Goal: Communication & Community: Answer question/provide support

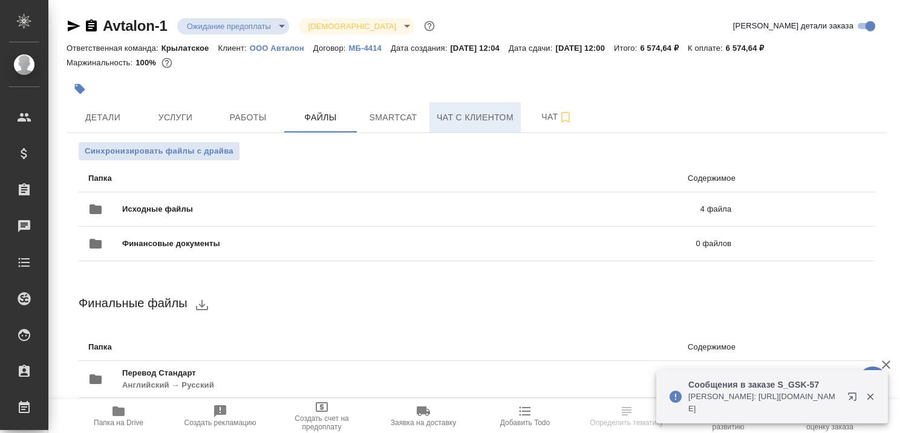
click at [475, 116] on span "Чат с клиентом" at bounding box center [475, 117] width 77 height 15
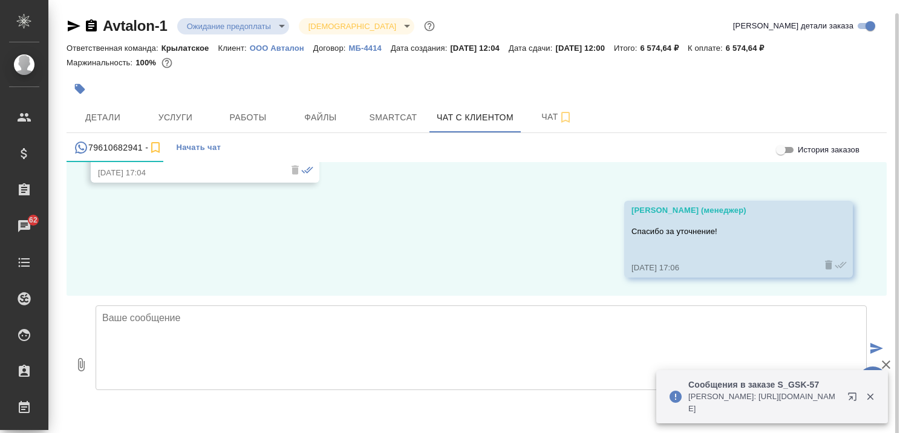
scroll to position [7, 0]
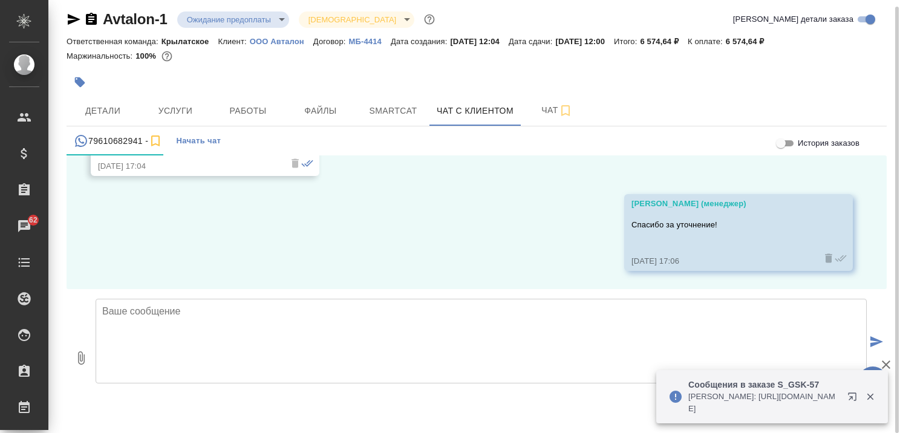
click at [233, 318] on textarea at bounding box center [481, 341] width 771 height 85
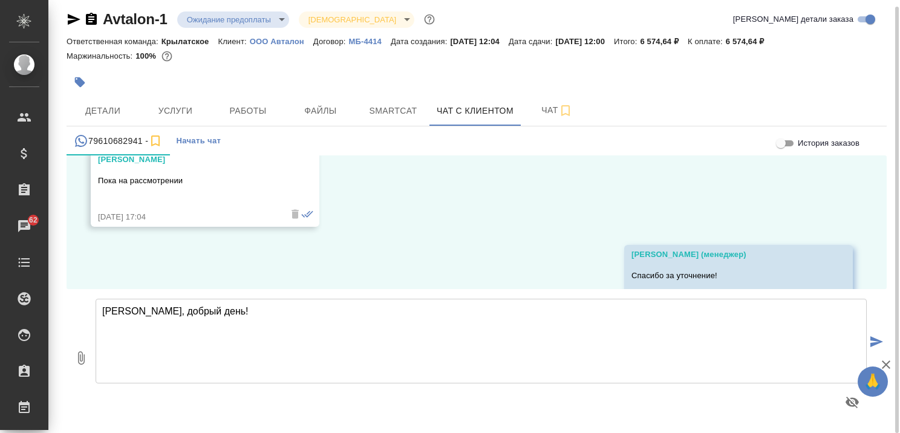
scroll to position [2362, 0]
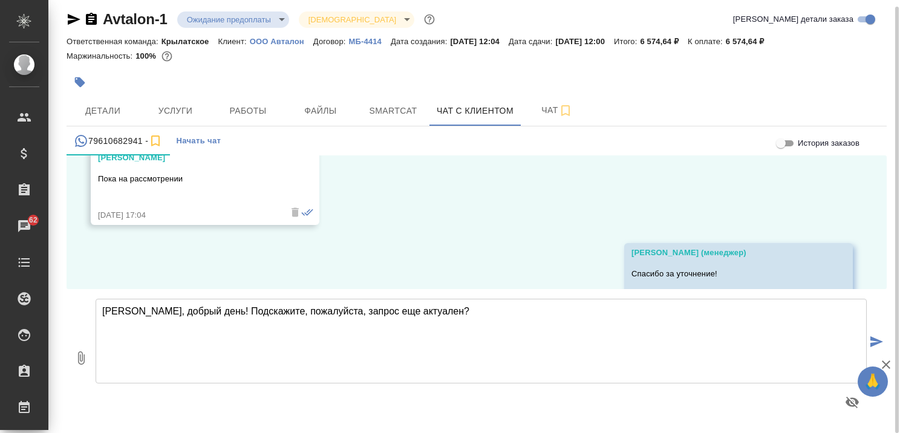
type textarea "Алина, добрый день! Подскажите, пожалуйста, запрос еще актуален?"
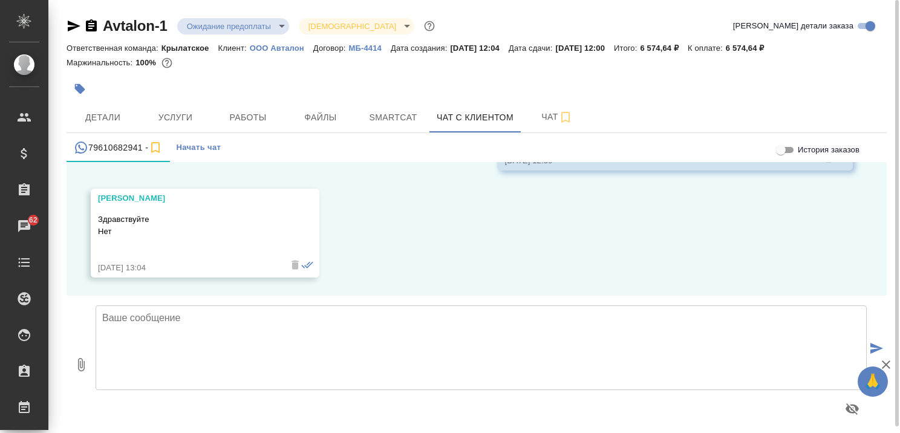
scroll to position [7, 0]
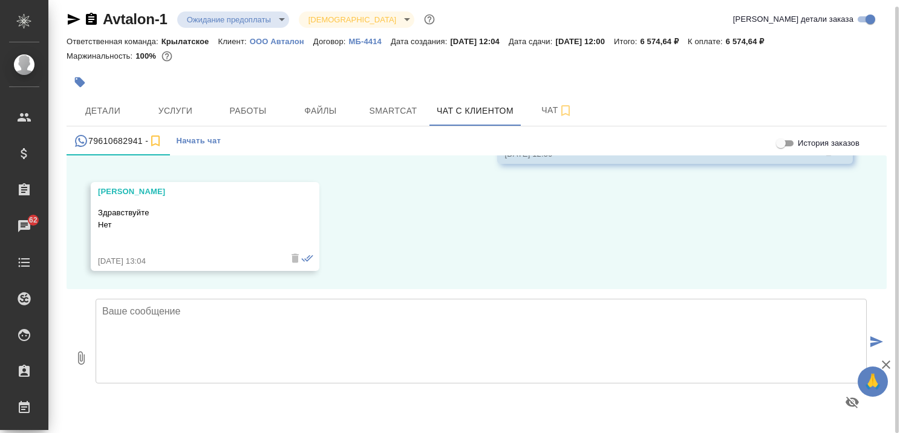
click at [257, 319] on textarea at bounding box center [481, 341] width 771 height 85
type textarea "Уточните, пожалуйста, что не подошло? Сроки, цена?"
click at [373, 314] on textarea at bounding box center [481, 341] width 771 height 85
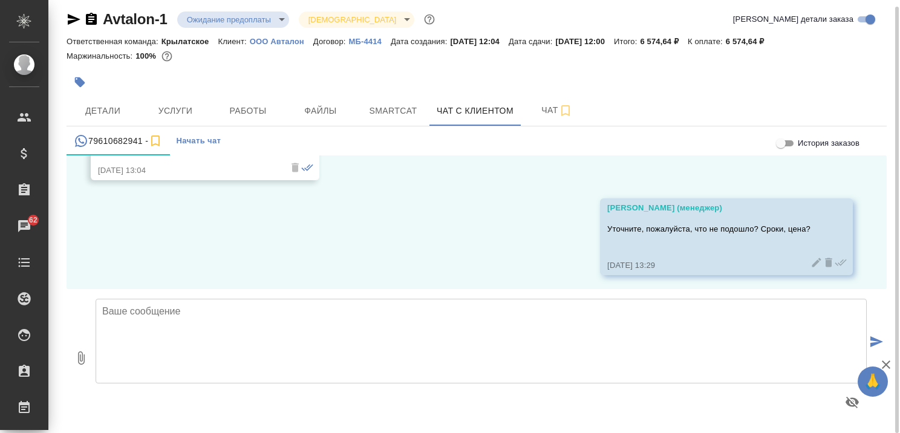
scroll to position [2772, 0]
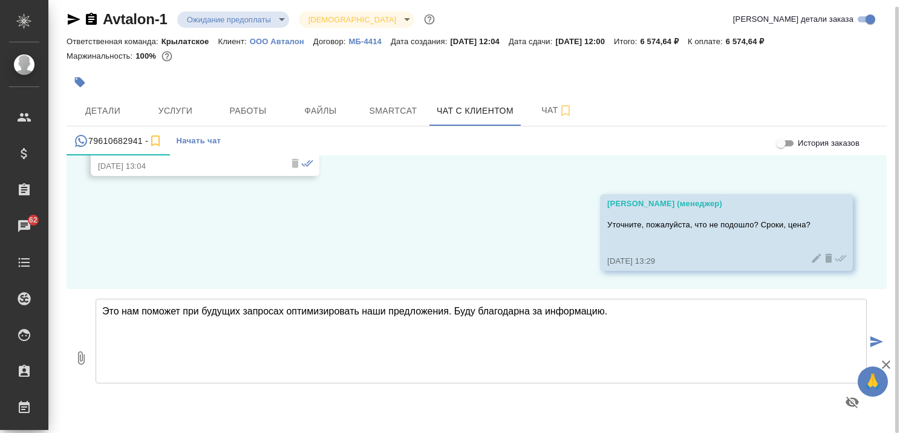
type textarea "Это нам поможет при будущих запросах оптимизировать наши предложения. Буду благ…"
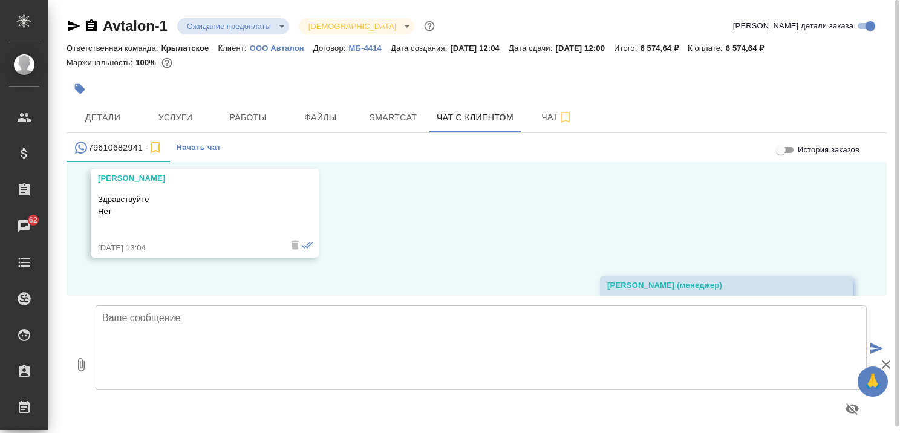
scroll to position [2867, 0]
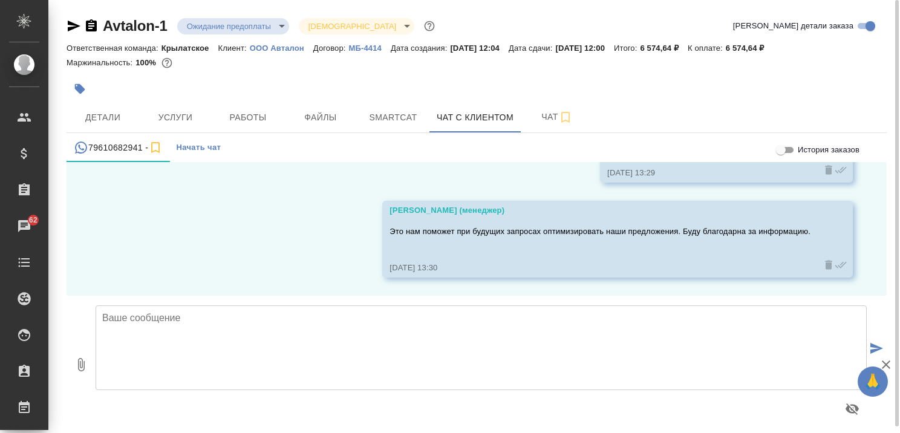
click at [259, 247] on div "12.08, вторник Касаткина Александра (менеджер) Алина, здравствуйте! В этот чат …" at bounding box center [477, 229] width 820 height 134
click at [227, 228] on div "12.08, вторник Касаткина Александра (менеджер) Алина, здравствуйте! В этот чат …" at bounding box center [477, 229] width 820 height 134
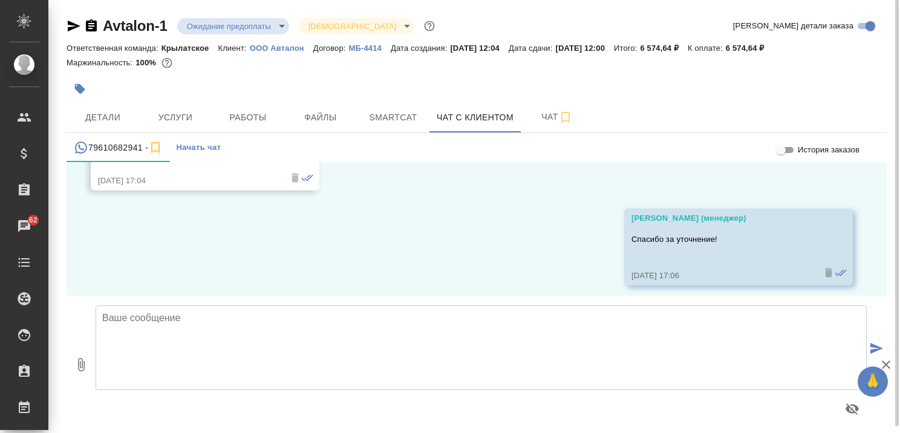
scroll to position [2262, 0]
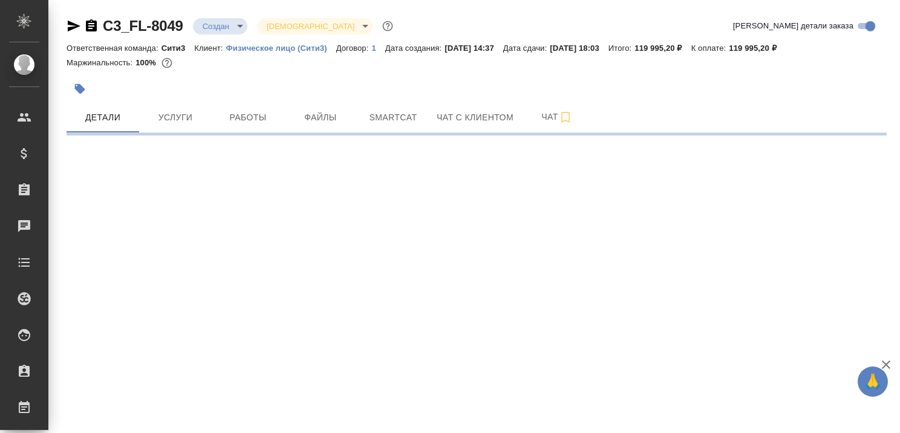
select select "RU"
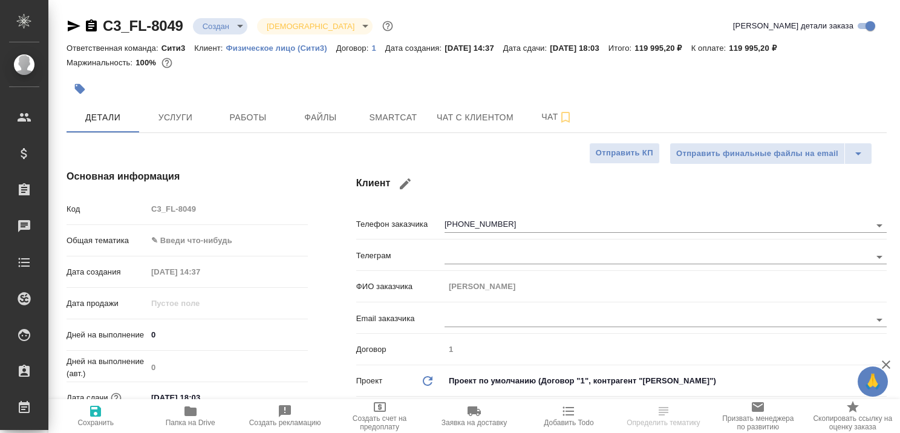
type textarea "x"
type input "Юридический"
click at [457, 120] on span "Чат с клиентом" at bounding box center [475, 117] width 77 height 15
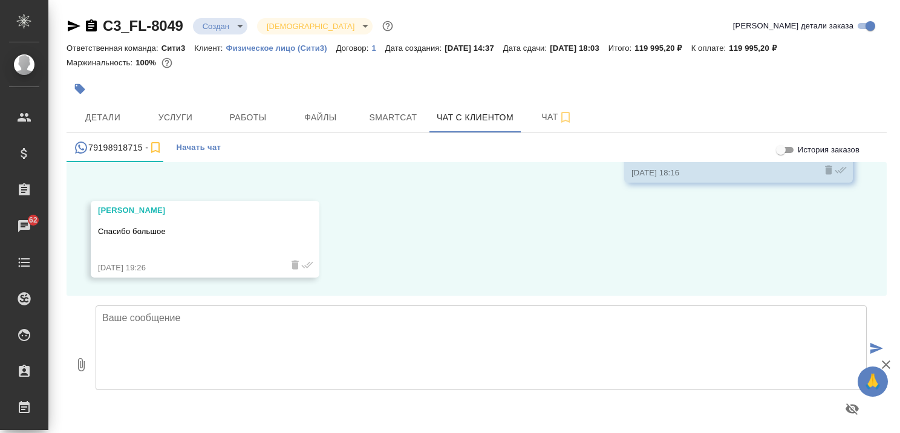
scroll to position [1268, 0]
click at [105, 110] on span "Детали" at bounding box center [103, 117] width 58 height 15
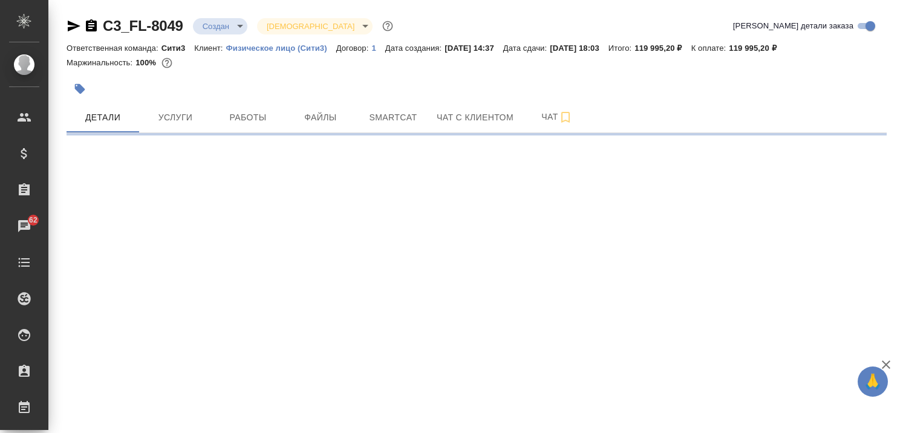
select select "RU"
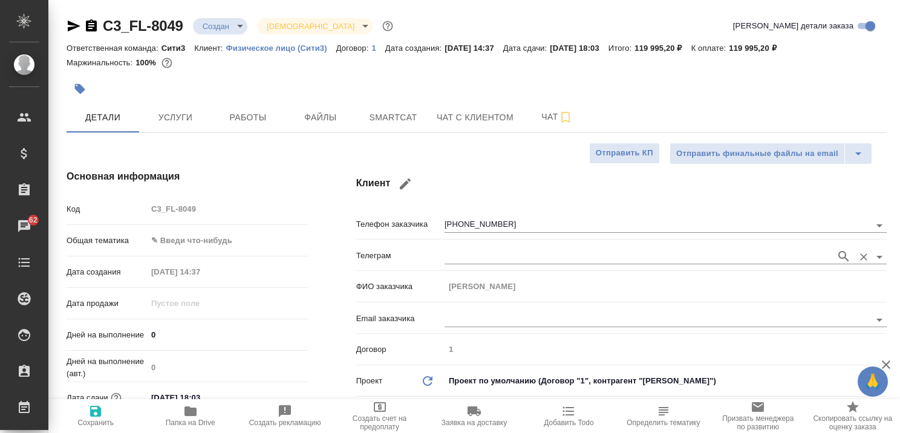
type textarea "x"
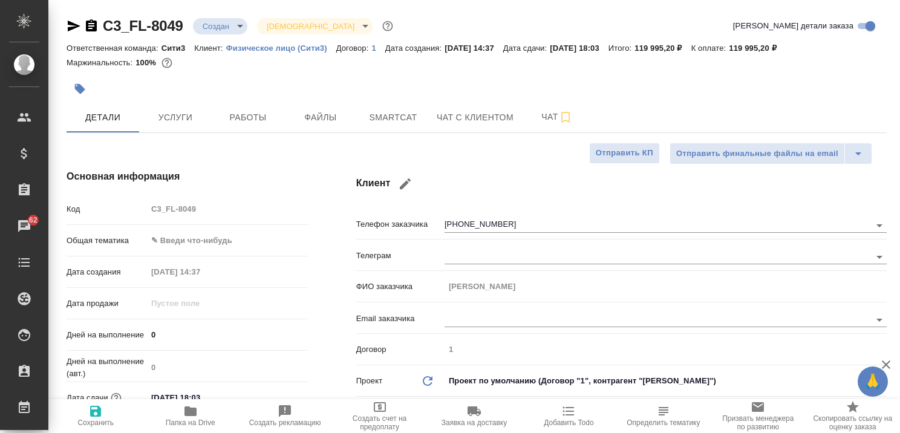
type textarea "x"
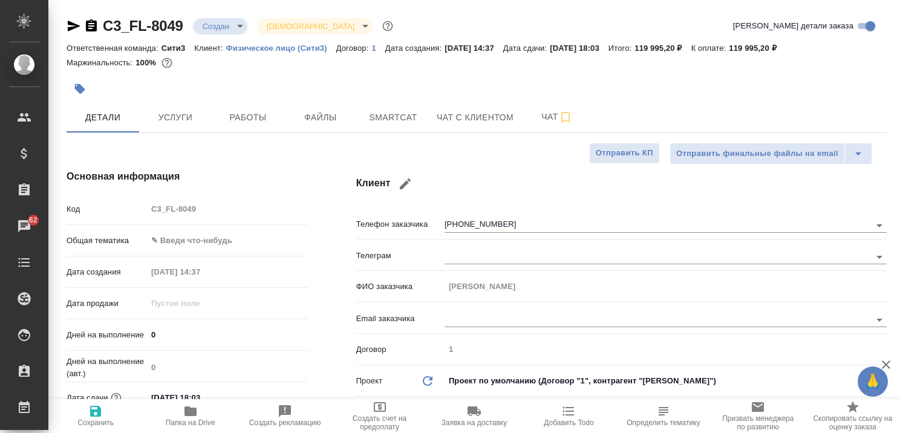
type textarea "x"
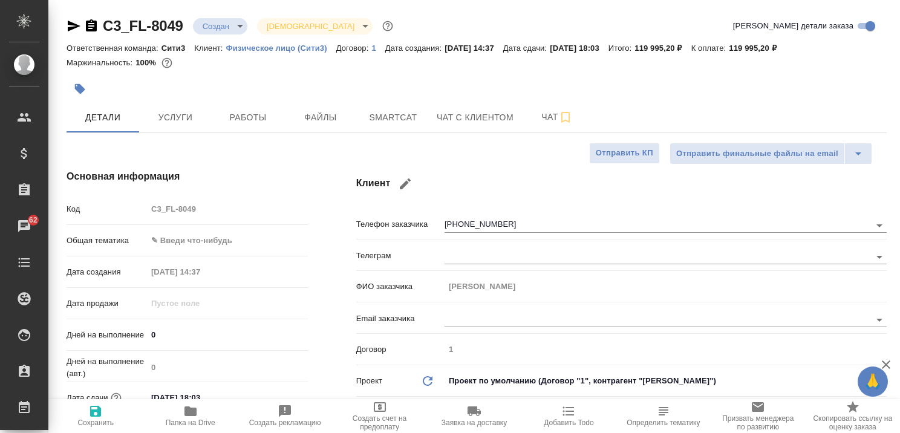
type textarea "x"
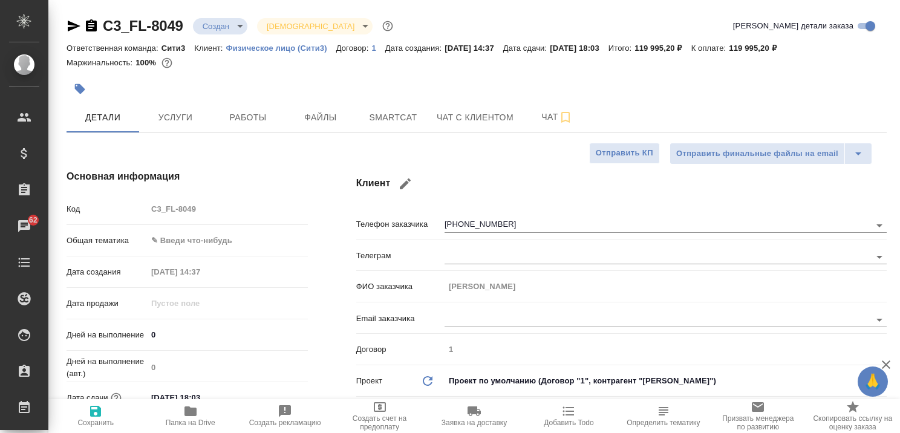
type textarea "x"
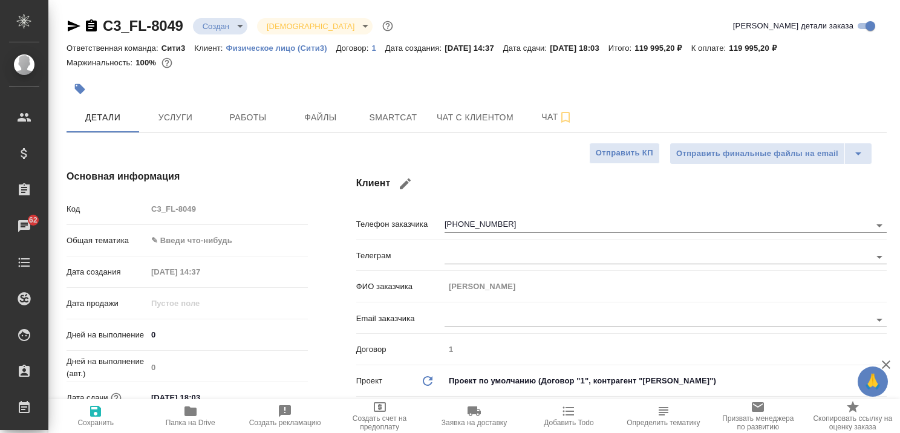
type textarea "x"
click at [479, 114] on span "Чат с клиентом" at bounding box center [475, 117] width 77 height 15
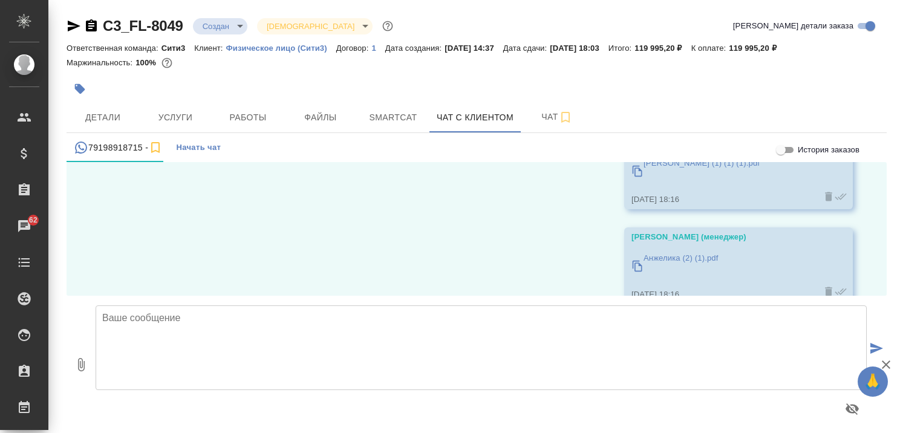
scroll to position [1268, 0]
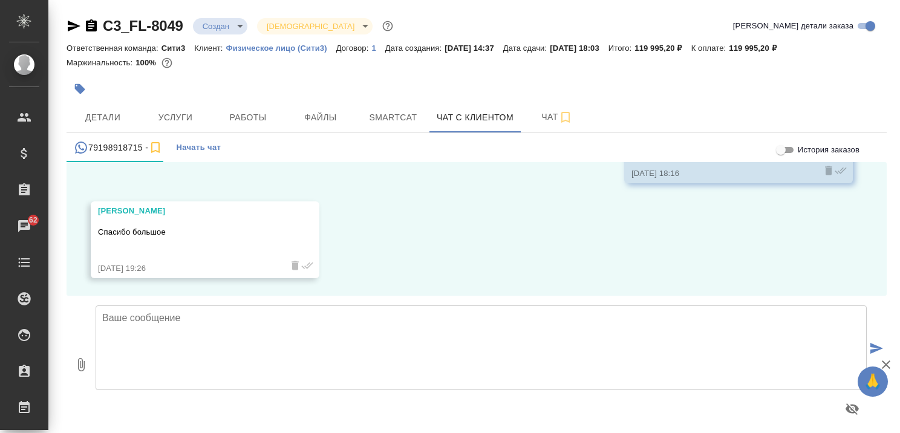
click at [256, 317] on textarea at bounding box center [481, 347] width 771 height 85
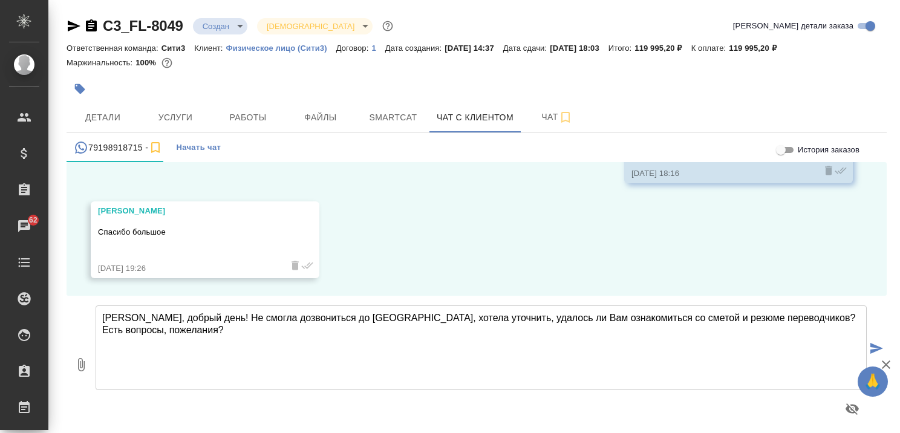
type textarea "Екатерина, добрый день! Не смогла дозвониться до Вас, хотела уточнить, удалось …"
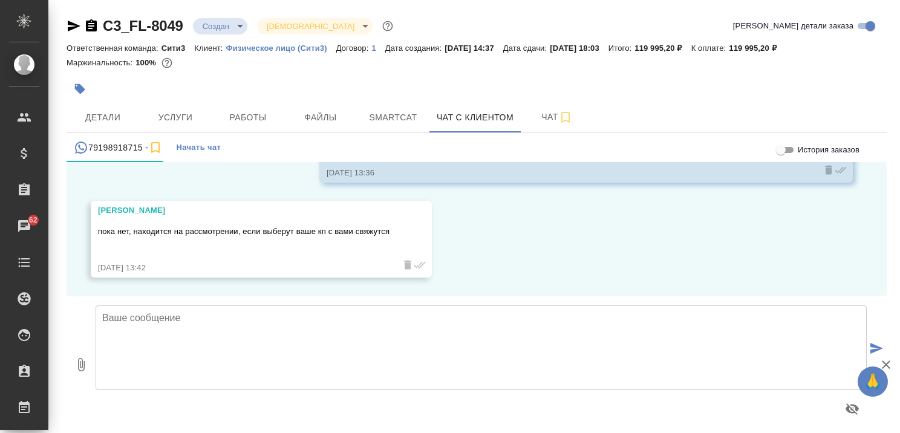
scroll to position [1522, 0]
click at [435, 300] on div "Екатерина, уточните, пожалуйста, перевод будет в зум, Екатерина, уточните, пожа…" at bounding box center [481, 364] width 771 height 137
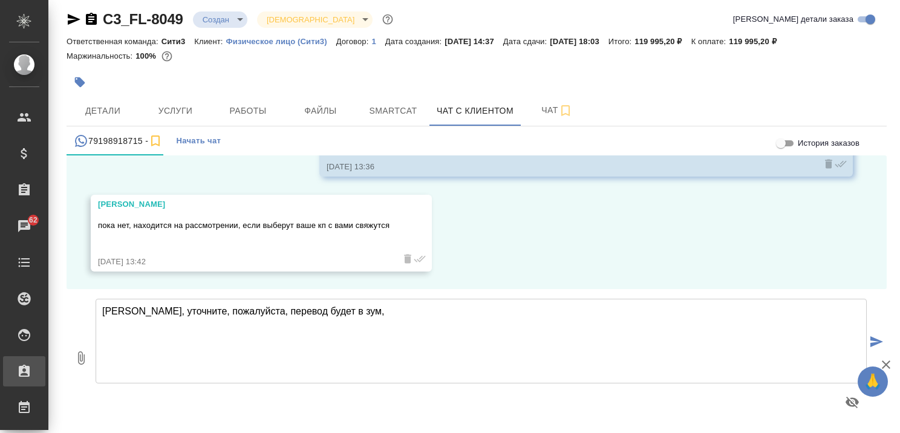
scroll to position [1546, 0]
click at [240, 353] on textarea "Екатерина, уточните, пожалуйста, перевод будет в зум," at bounding box center [481, 341] width 771 height 85
click at [138, 346] on textarea "Екатерина, уточните, пожалуйста, перевод будет в зум," at bounding box center [481, 341] width 771 height 85
click at [130, 335] on textarea "Екатерина, уточните, пожалуйста, перевод будет в зум," at bounding box center [481, 341] width 771 height 85
click at [117, 323] on textarea "Екатерина, уточните, пожалуйста, перевод будет в зум," at bounding box center [481, 341] width 771 height 85
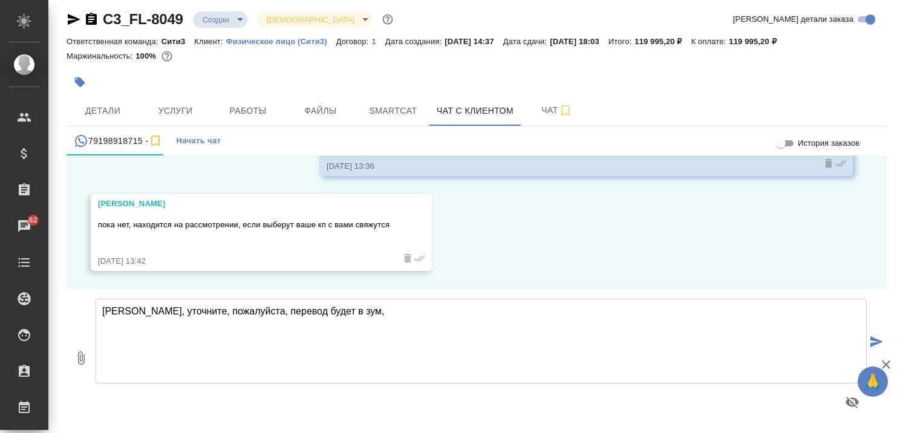
click at [440, 318] on textarea "Екатерина, уточните, пожалуйста, перевод будет в зум," at bounding box center [481, 341] width 771 height 85
type textarea "Е"
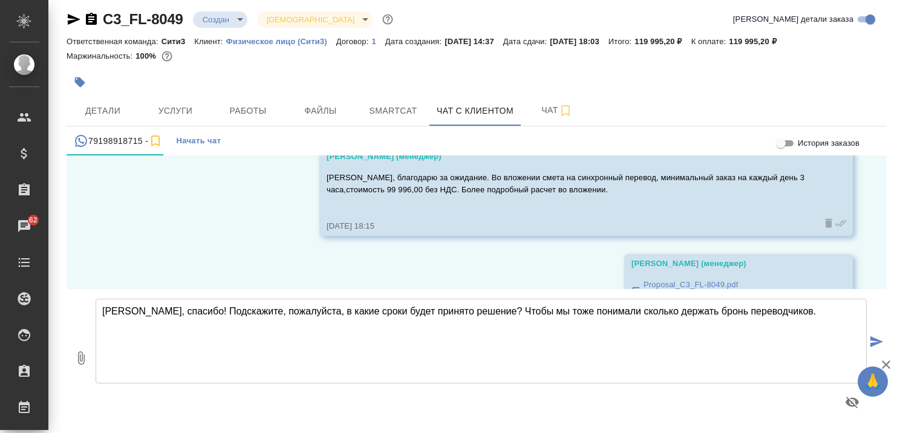
scroll to position [821, 0]
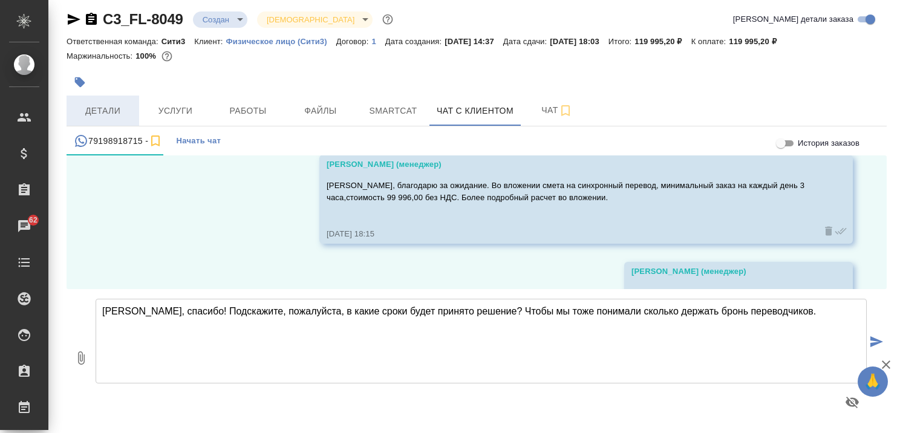
type textarea "Екатерина, спасибо! Подскажите, пожалуйста, в какие сроки будет принято решение…"
click at [112, 99] on button "Детали" at bounding box center [103, 111] width 73 height 30
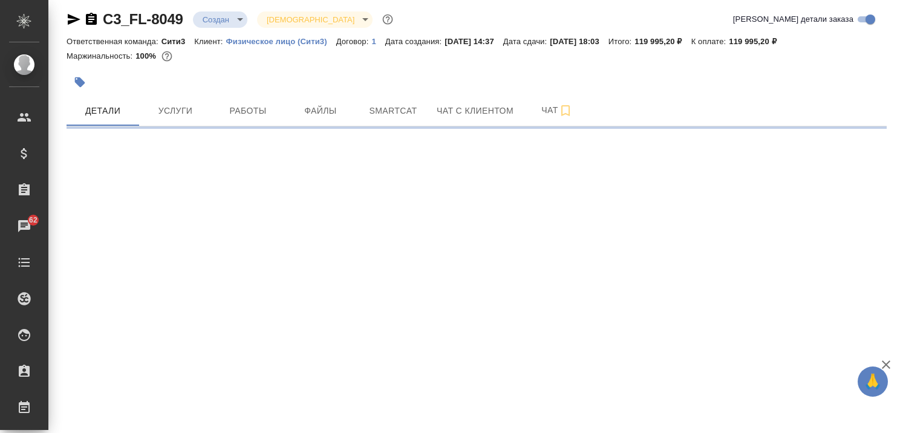
select select "RU"
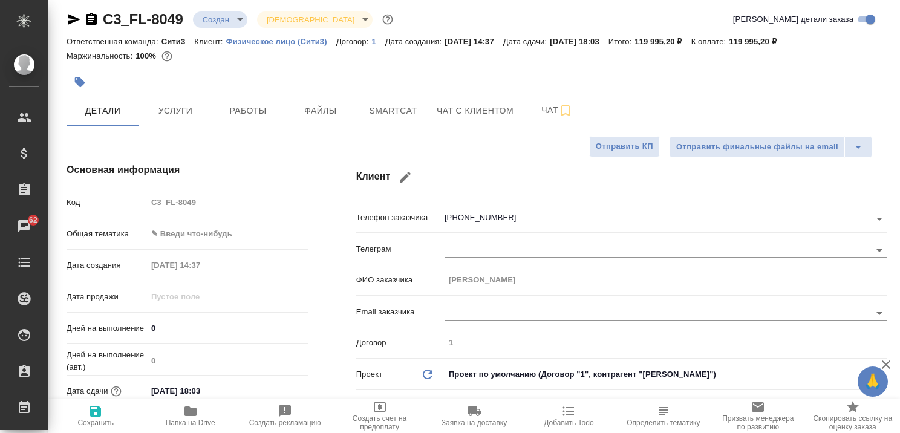
type textarea "x"
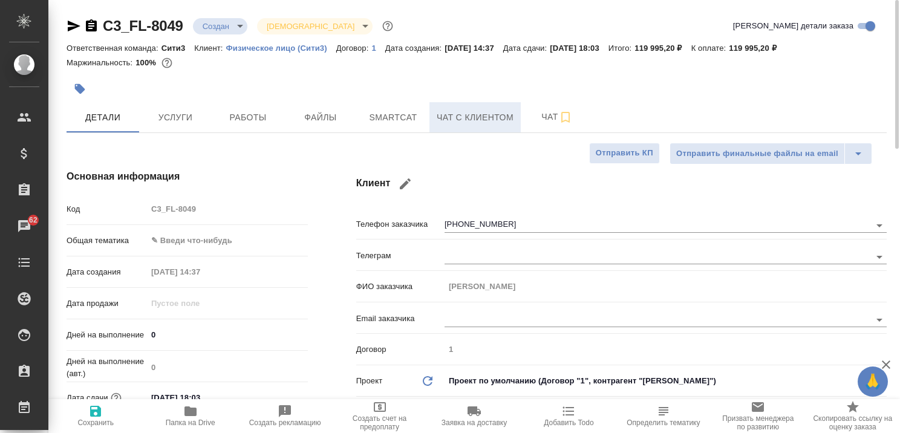
click at [480, 112] on span "Чат с клиентом" at bounding box center [475, 117] width 77 height 15
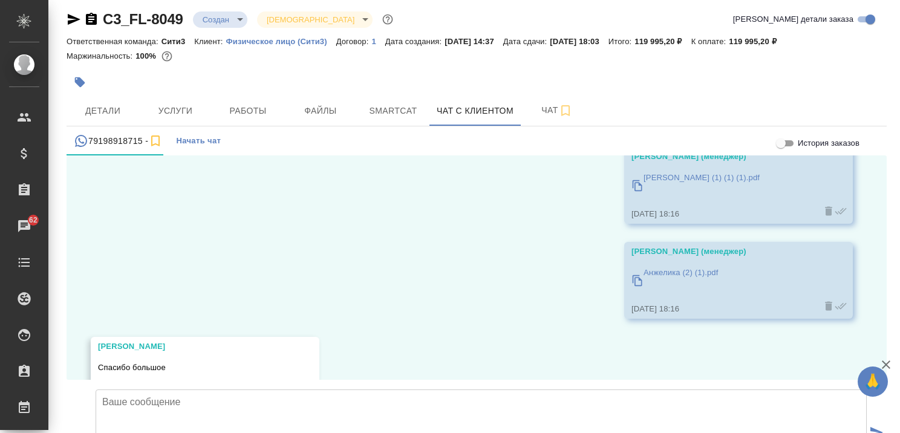
scroll to position [1123, 0]
click at [536, 242] on div "12.08, вторник Екатерина Здравствуйте! Меня зовут Екатерина, представляю Форум …" at bounding box center [477, 267] width 820 height 224
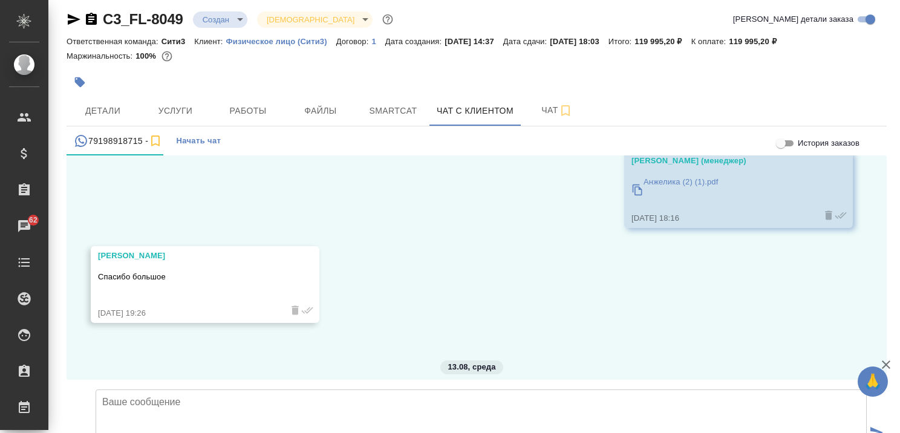
scroll to position [1244, 0]
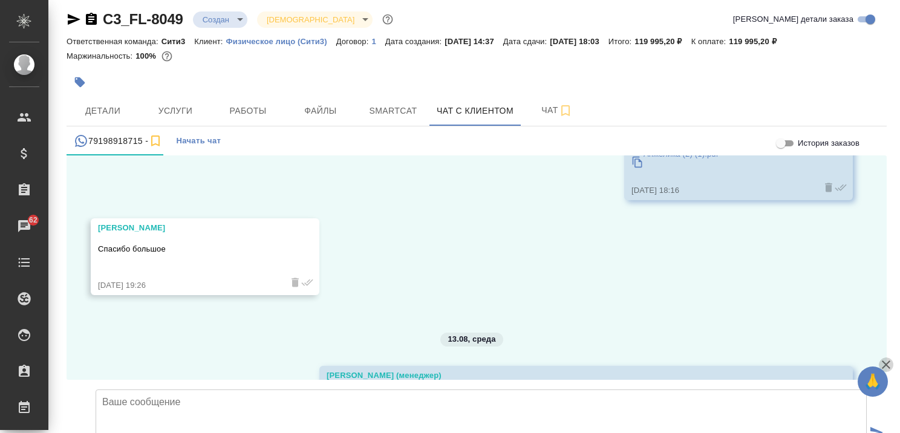
click at [884, 363] on icon "button" at bounding box center [886, 364] width 8 height 8
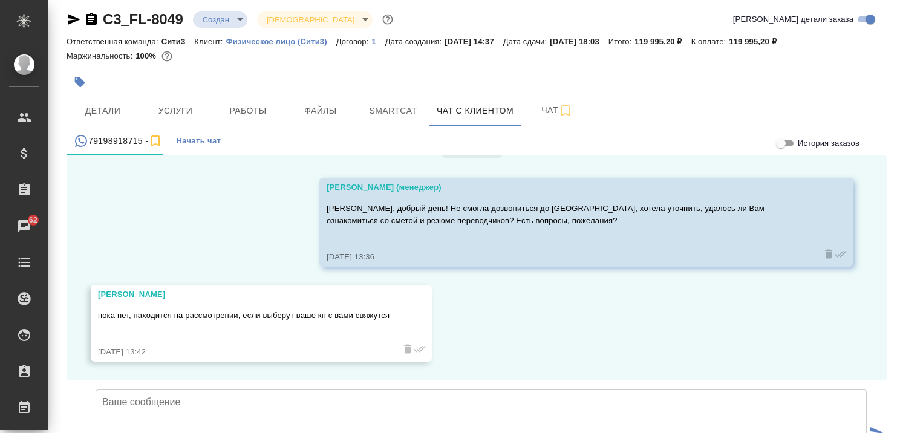
scroll to position [1546, 0]
click at [350, 389] on textarea at bounding box center [481, 431] width 771 height 85
click at [320, 389] on textarea at bounding box center [481, 431] width 771 height 85
click at [307, 389] on textarea at bounding box center [481, 431] width 771 height 85
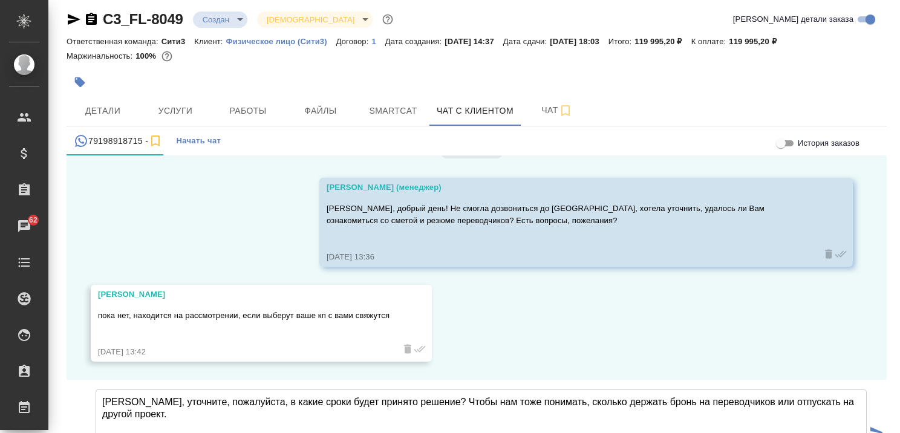
type textarea "Екатерина, уточните, пожалуйста, в какие сроки будет принято решение? Чтобы нам…"
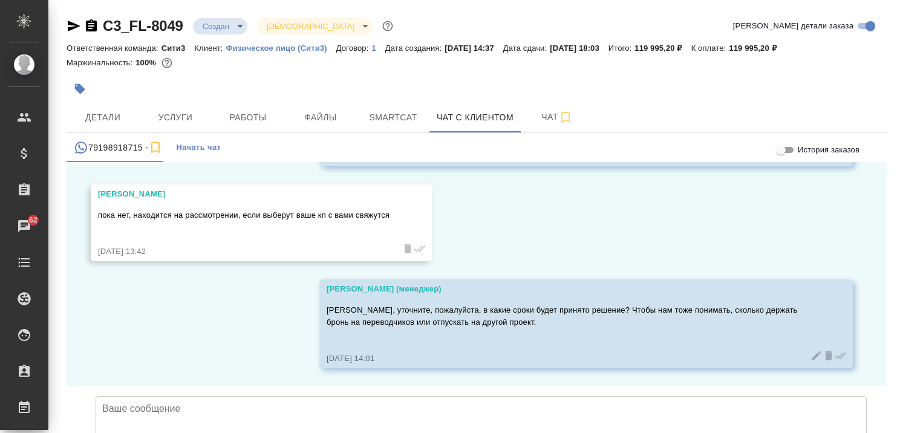
scroll to position [7, 0]
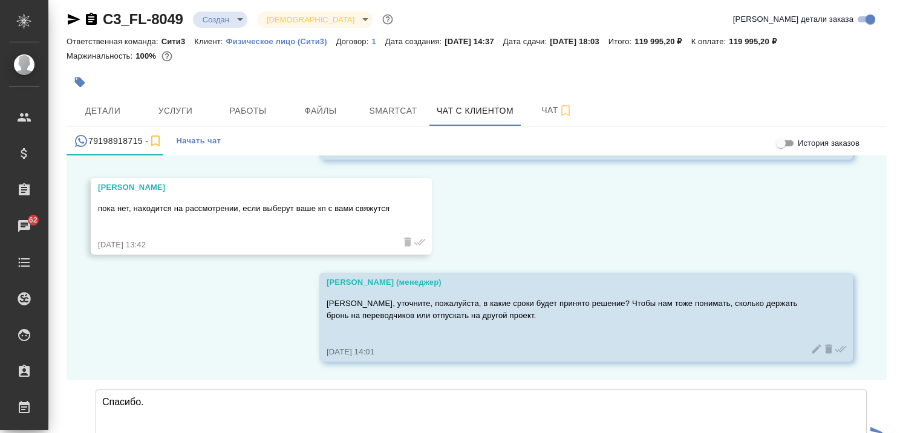
type textarea "Спасибо."
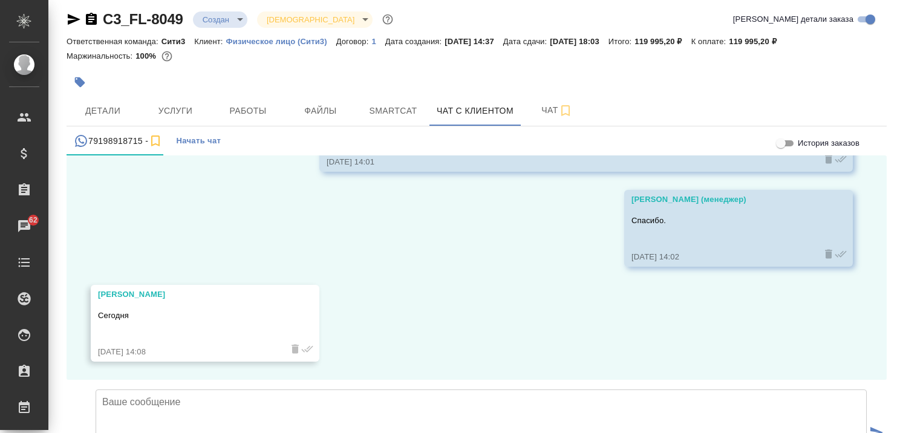
scroll to position [1843, 0]
type textarea "Благодарю!"
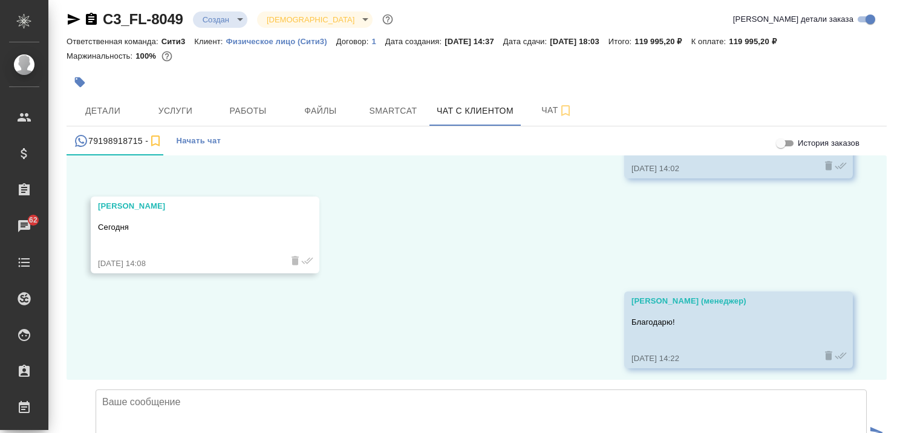
scroll to position [1938, 0]
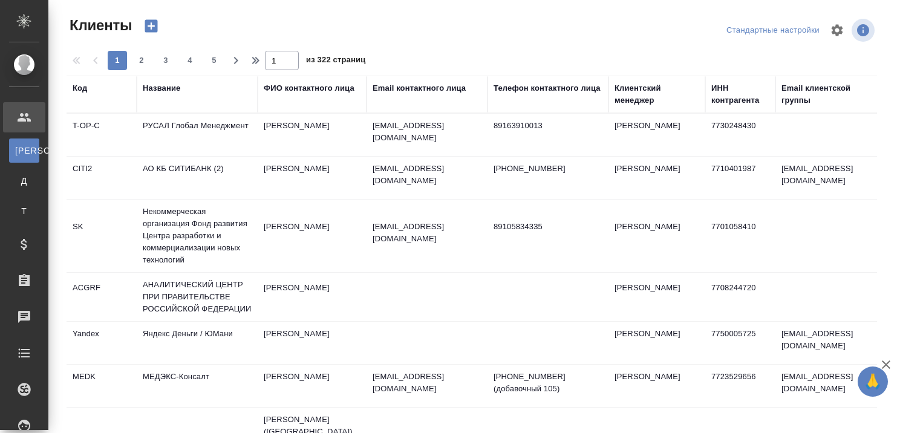
select select "RU"
click at [169, 90] on div "Название" at bounding box center [161, 88] width 37 height 12
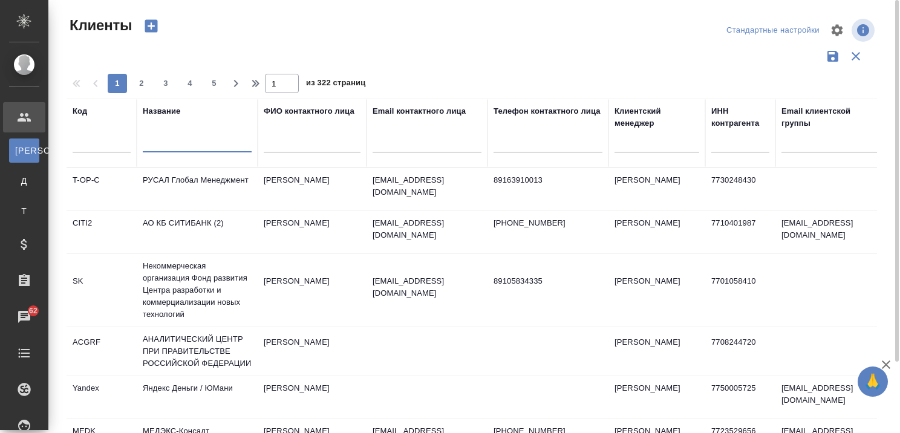
click at [186, 143] on input "text" at bounding box center [197, 144] width 109 height 15
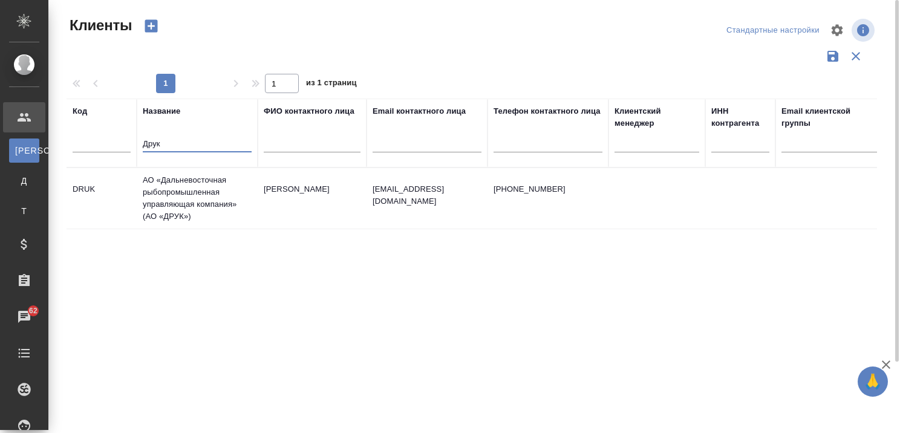
type input "Друк"
click at [186, 188] on td "АО «Дальневосточная рыбопромышленная управляющая компания» (АО «ДРУК»)" at bounding box center [197, 198] width 121 height 60
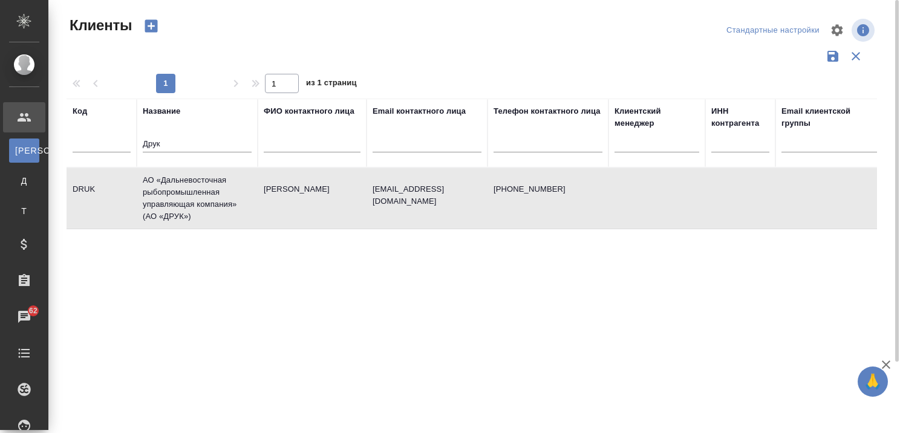
click at [186, 188] on td "АО «Дальневосточная рыбопромышленная управляющая компания» (АО «ДРУК»)" at bounding box center [197, 198] width 121 height 60
drag, startPoint x: 194, startPoint y: 148, endPoint x: 70, endPoint y: 151, distance: 124.0
click at [72, 150] on tr "Код Название Друк ФИО контактного лица Email контактного лица Телефон контактно…" at bounding box center [524, 133] width 914 height 69
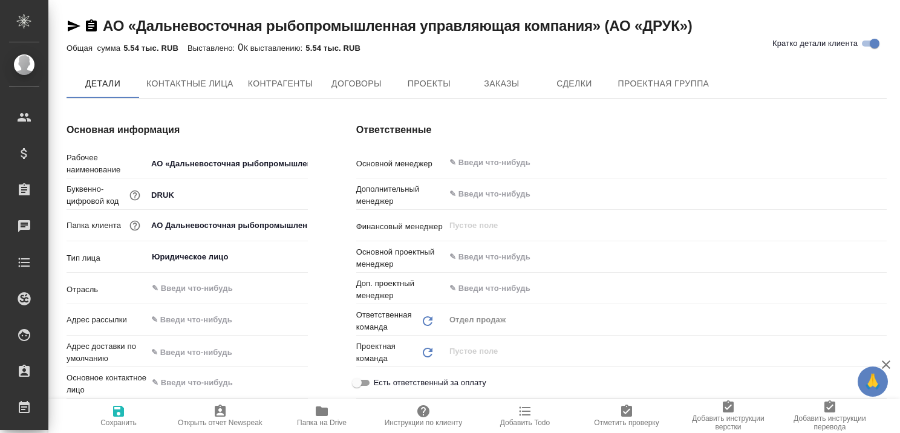
type textarea "x"
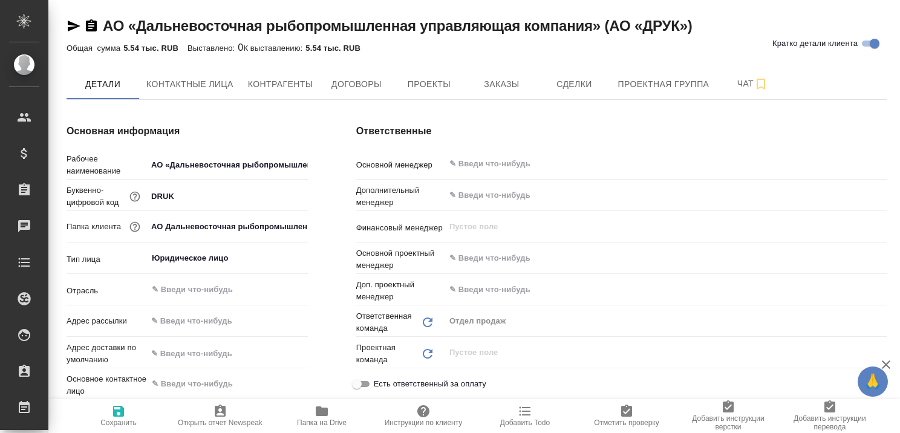
type textarea "x"
click at [511, 77] on span "Заказы" at bounding box center [501, 84] width 58 height 15
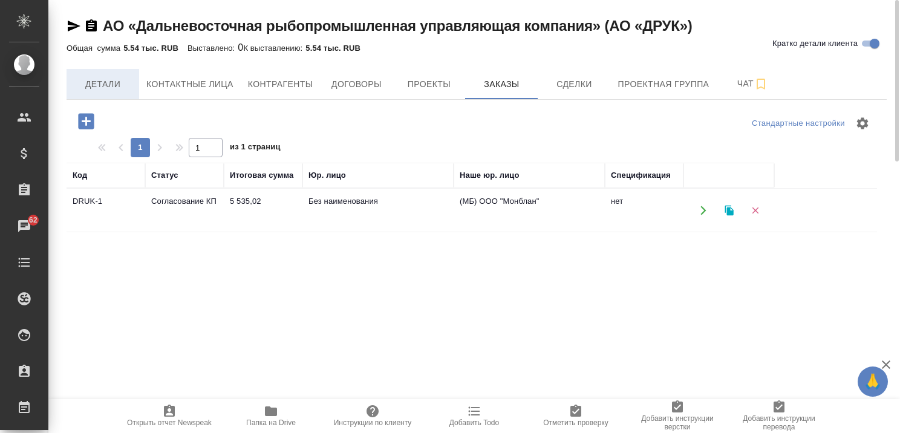
click at [104, 85] on span "Детали" at bounding box center [103, 84] width 58 height 15
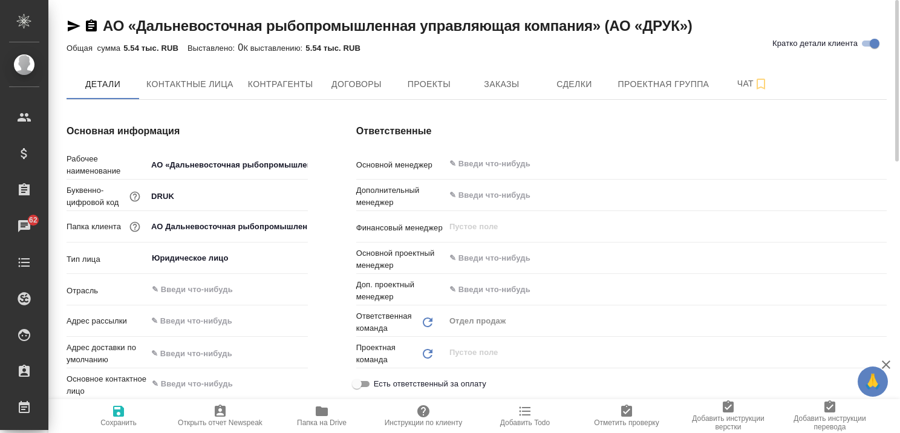
type textarea "x"
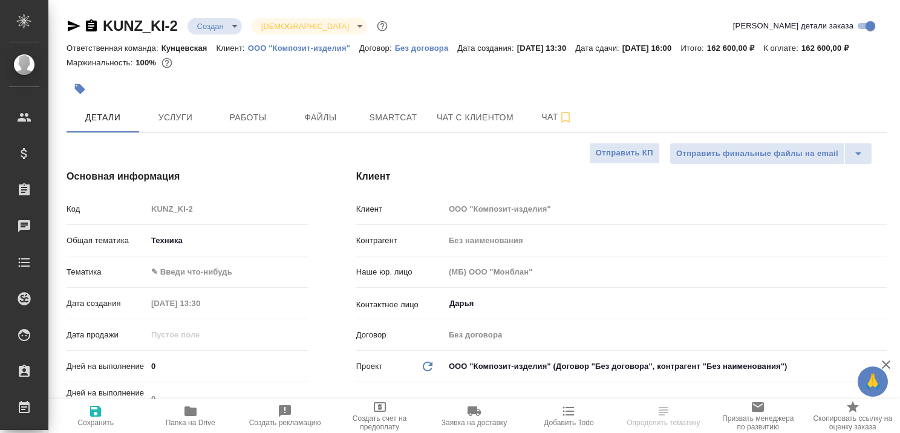
select select "RU"
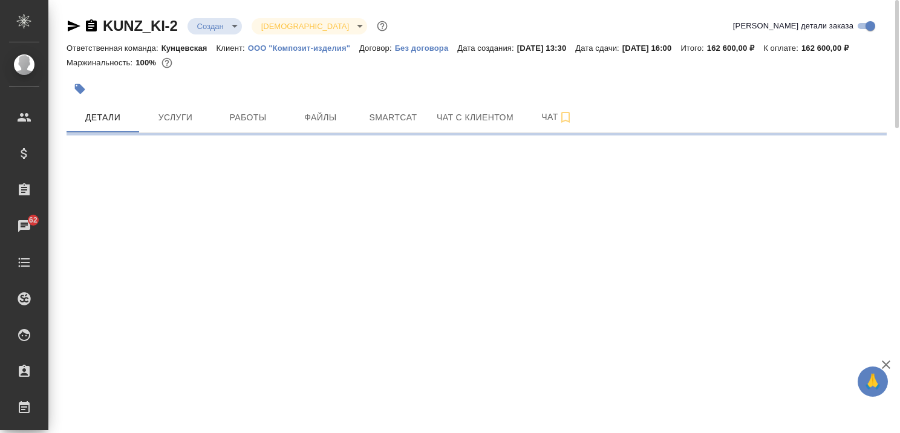
select select "RU"
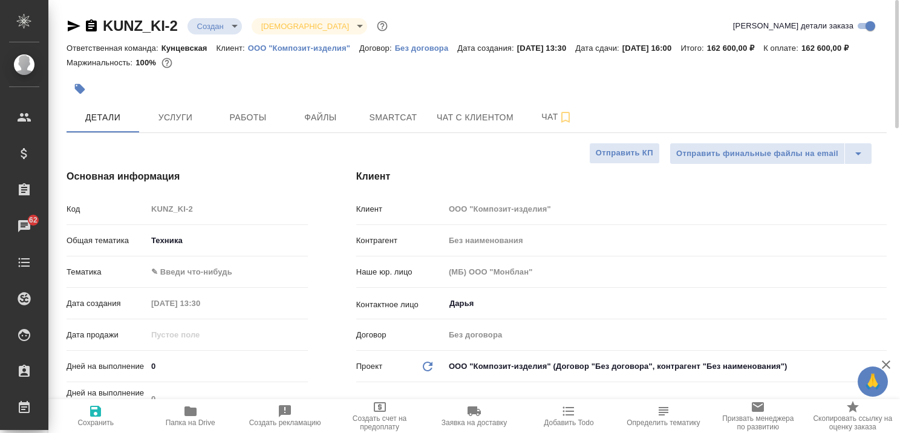
type textarea "x"
click at [326, 45] on p "ООО "Композит-изделия"" at bounding box center [303, 48] width 111 height 9
type textarea "x"
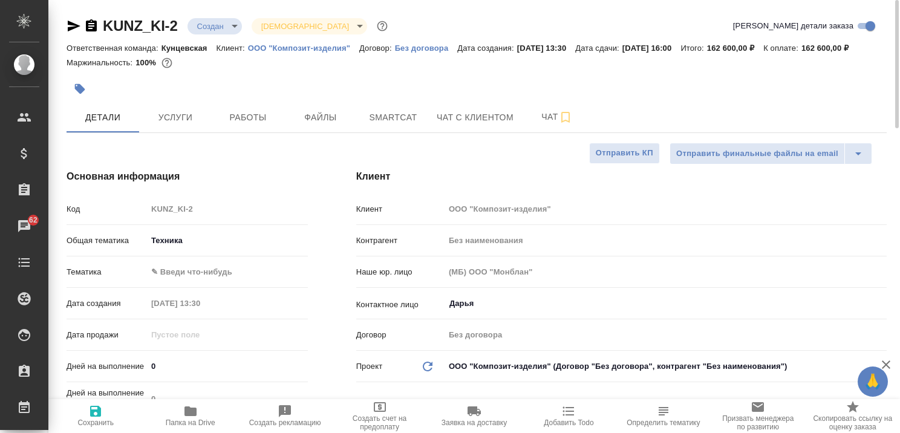
type textarea "x"
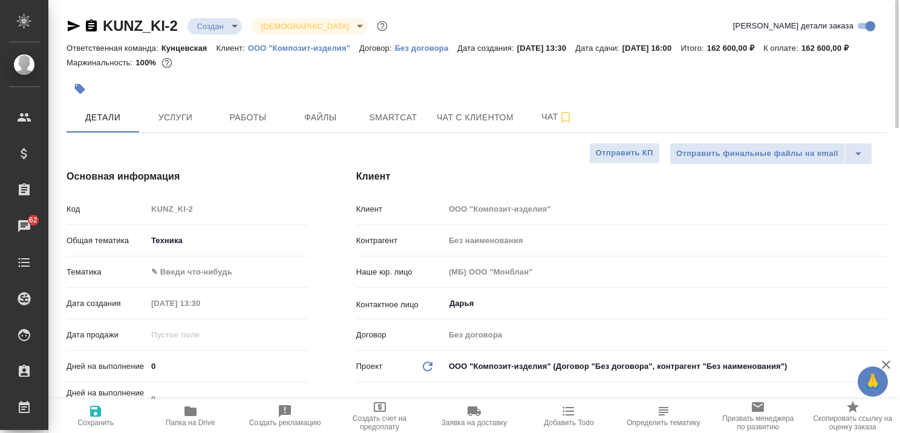
type textarea "x"
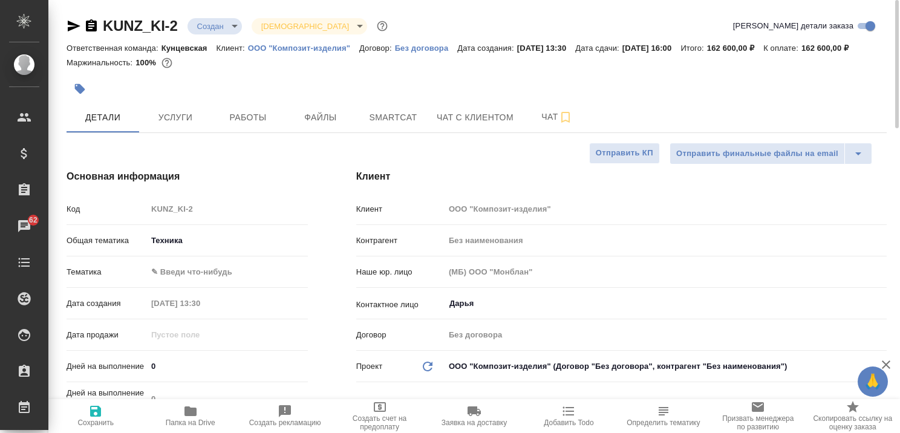
type textarea "x"
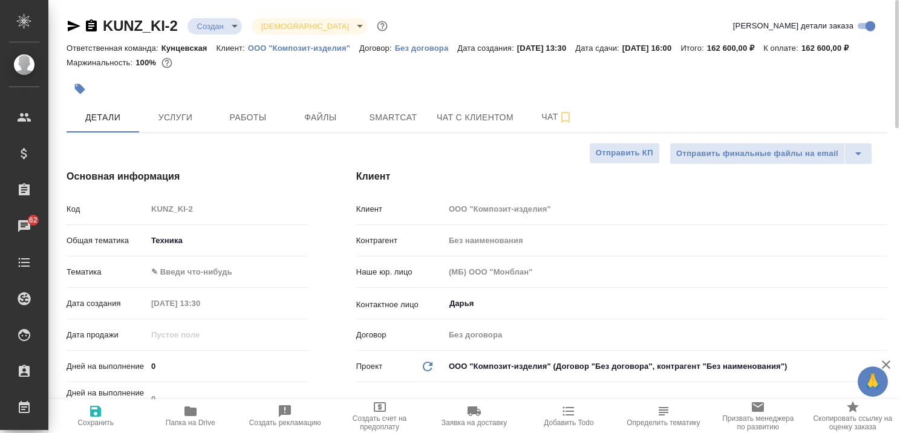
type textarea "x"
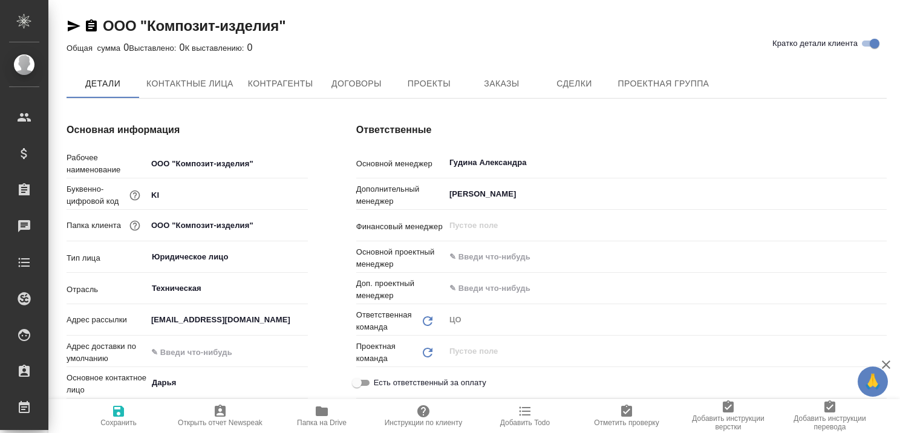
type textarea "x"
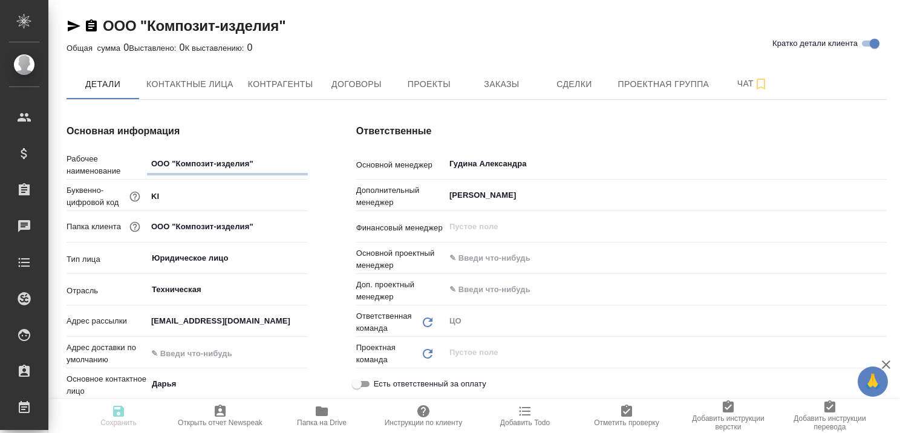
type textarea "x"
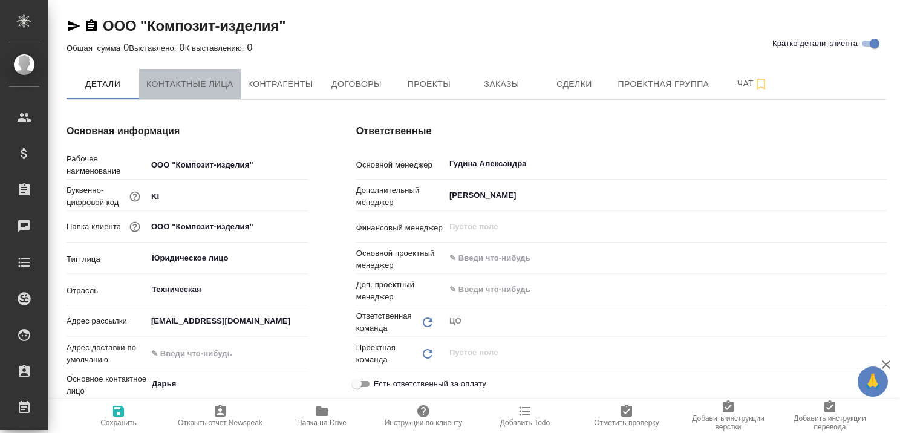
click at [201, 85] on span "Контактные лица" at bounding box center [189, 84] width 87 height 15
select select "RU"
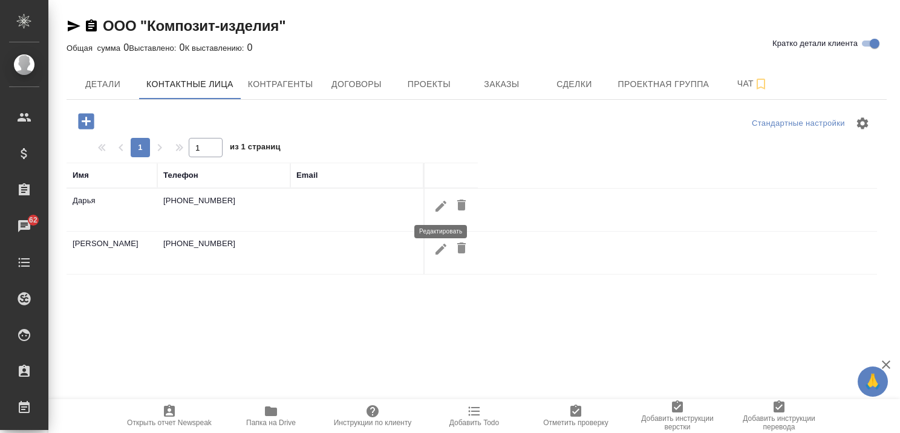
click at [435, 203] on icon "button" at bounding box center [441, 206] width 15 height 15
type input "Дарья"
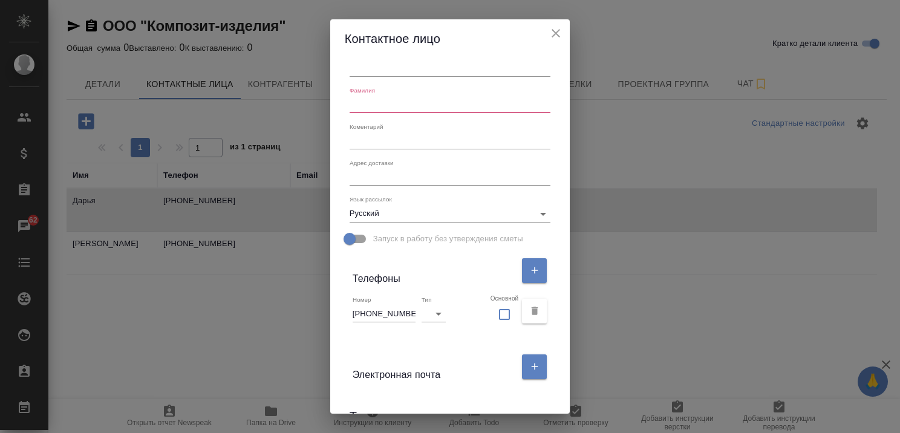
scroll to position [121, 0]
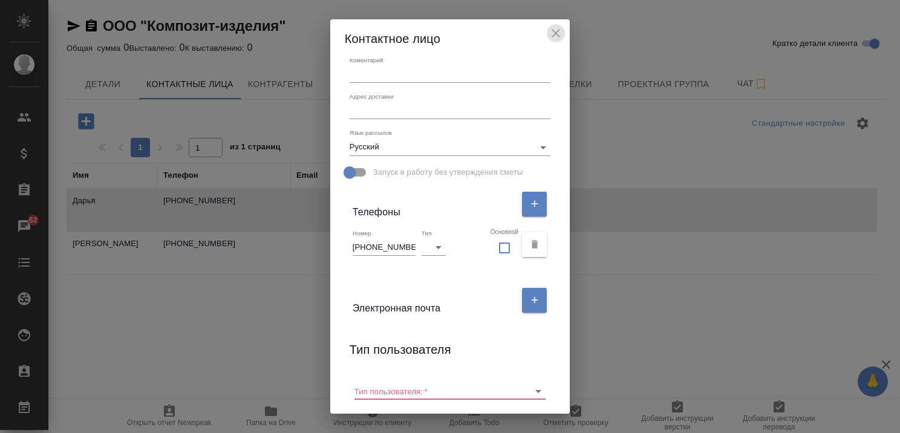
click at [558, 33] on icon "close" at bounding box center [556, 33] width 8 height 8
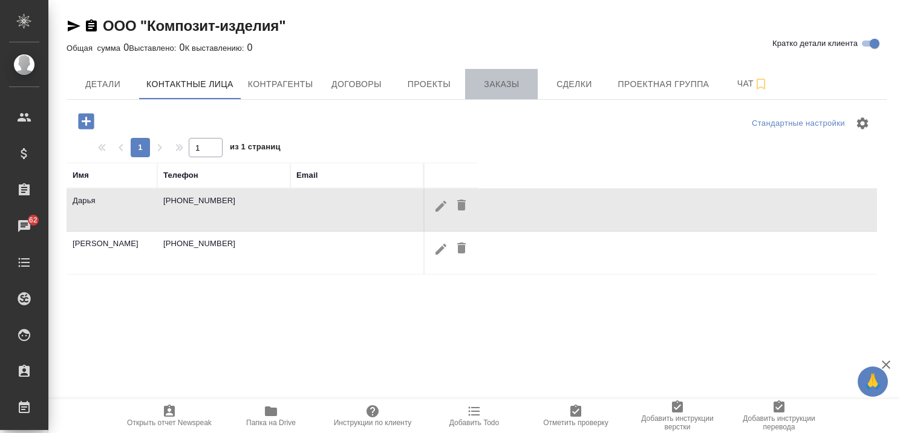
click at [497, 78] on span "Заказы" at bounding box center [501, 84] width 58 height 15
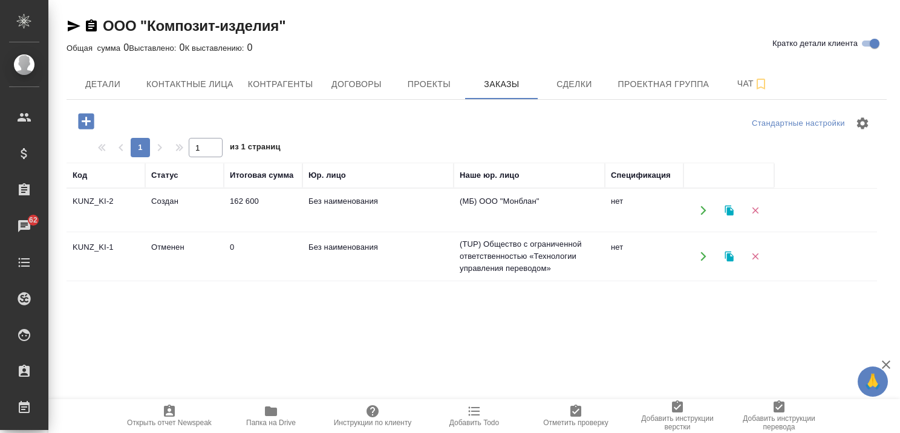
click at [243, 203] on td "162 600" at bounding box center [263, 210] width 79 height 42
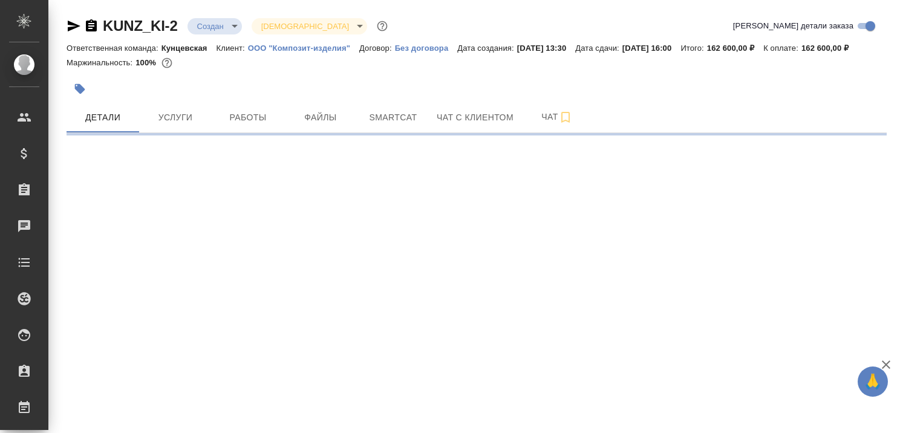
select select "RU"
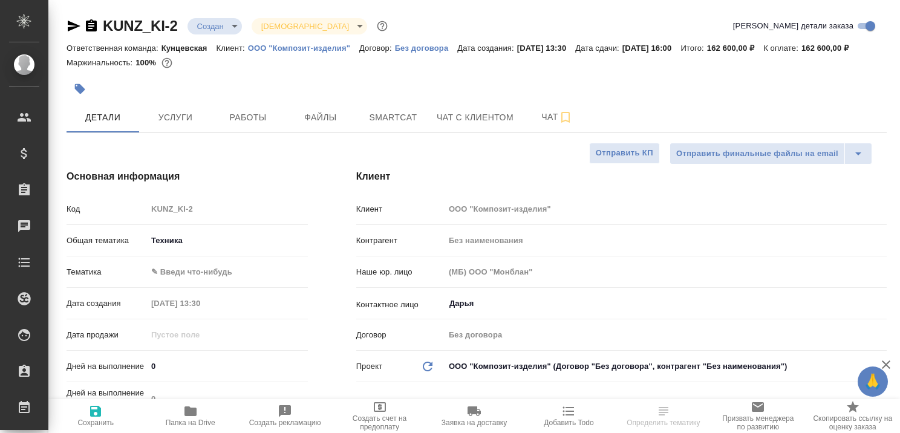
type textarea "x"
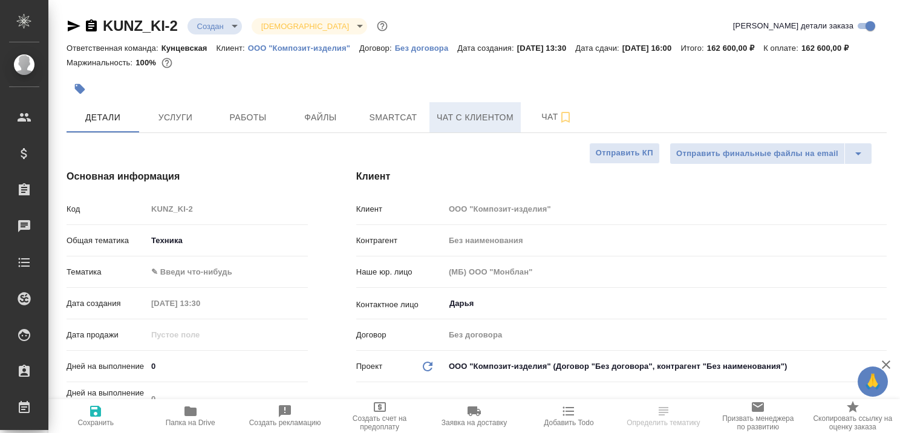
type textarea "x"
click at [478, 123] on button "Чат с клиентом" at bounding box center [474, 117] width 91 height 30
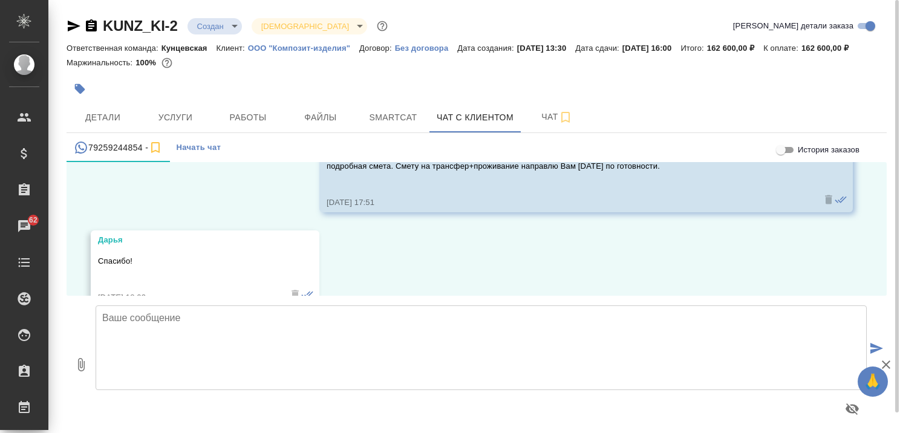
scroll to position [997, 0]
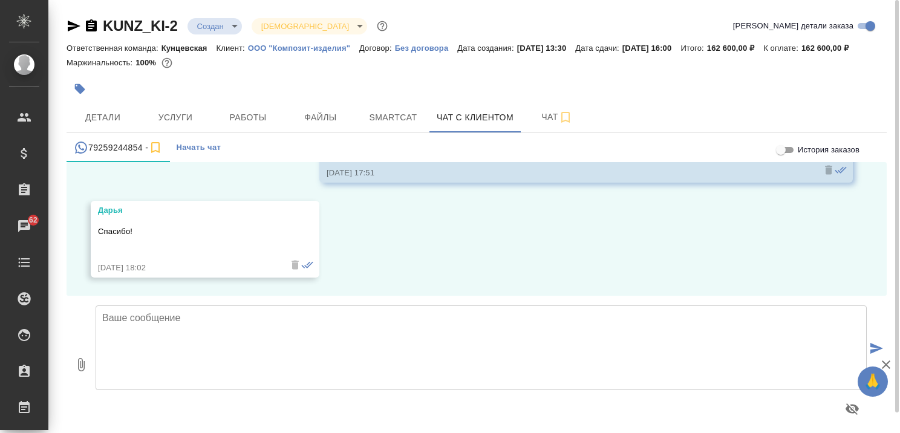
click at [206, 340] on textarea at bounding box center [481, 347] width 771 height 85
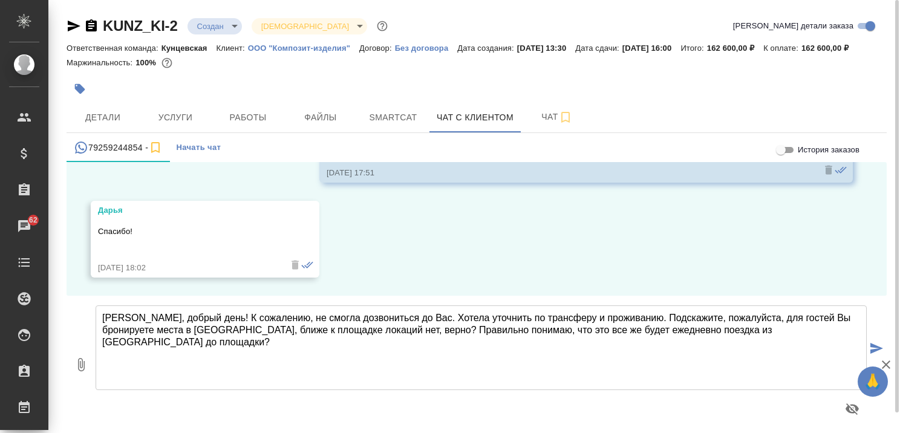
type textarea "[PERSON_NAME], добрый день! К сожалению, не смогла дозвониться до Вас. Хотела у…"
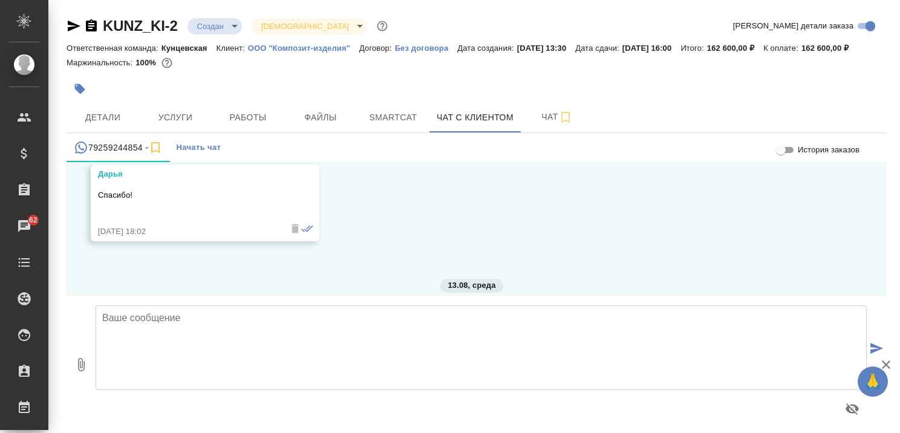
click at [884, 363] on icon "button" at bounding box center [886, 364] width 15 height 15
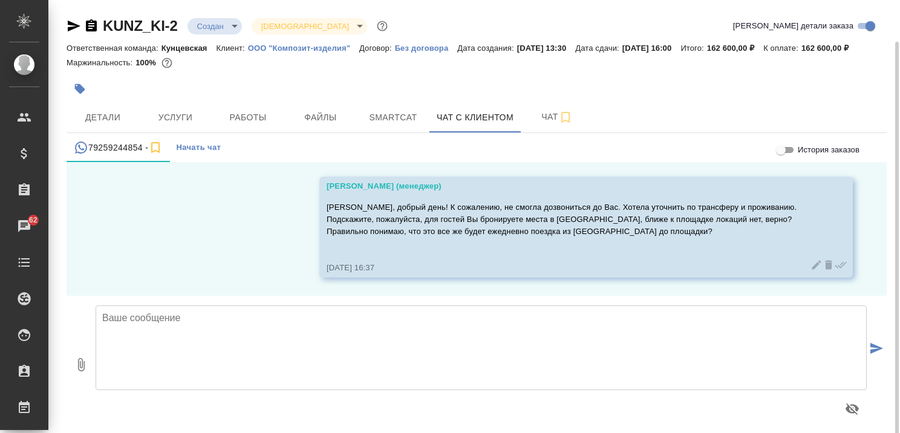
scroll to position [21, 0]
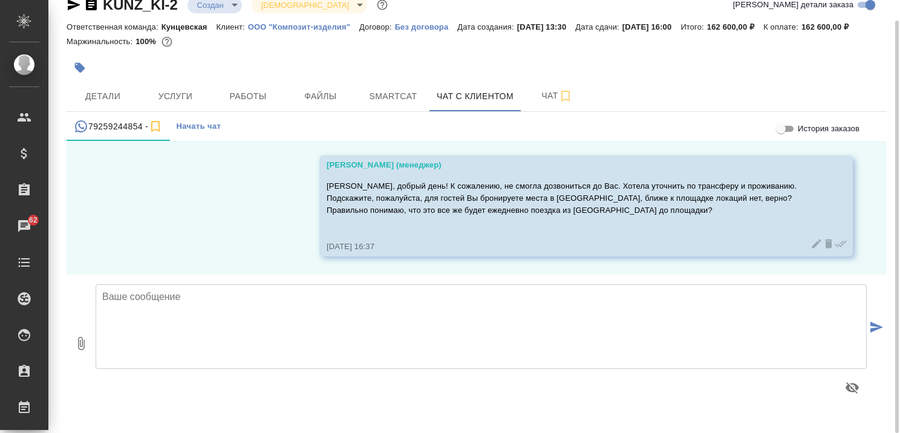
click at [416, 327] on textarea at bounding box center [481, 326] width 771 height 85
type textarea "Мы пока для брони не нашли альтернативу ближе. Хотели как раз уточнить у Вас то…"
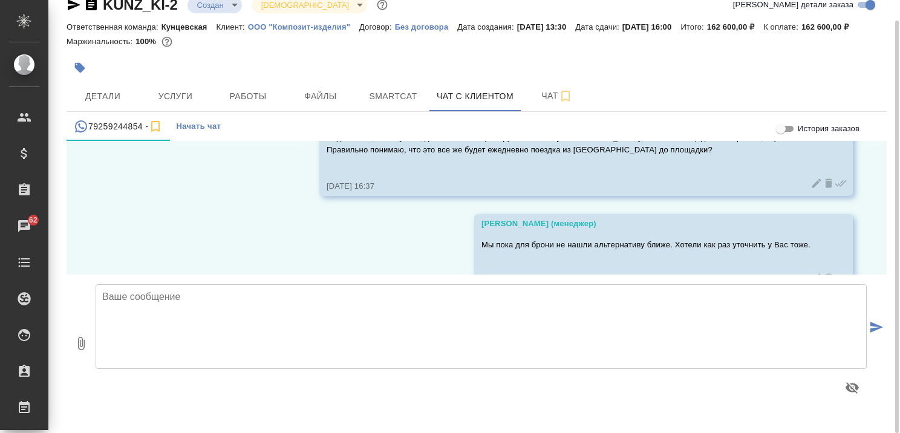
scroll to position [1263, 0]
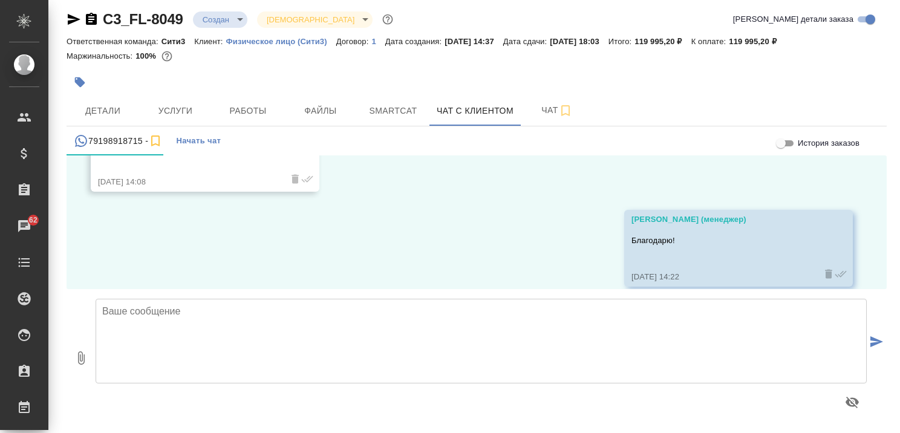
scroll to position [1817, 0]
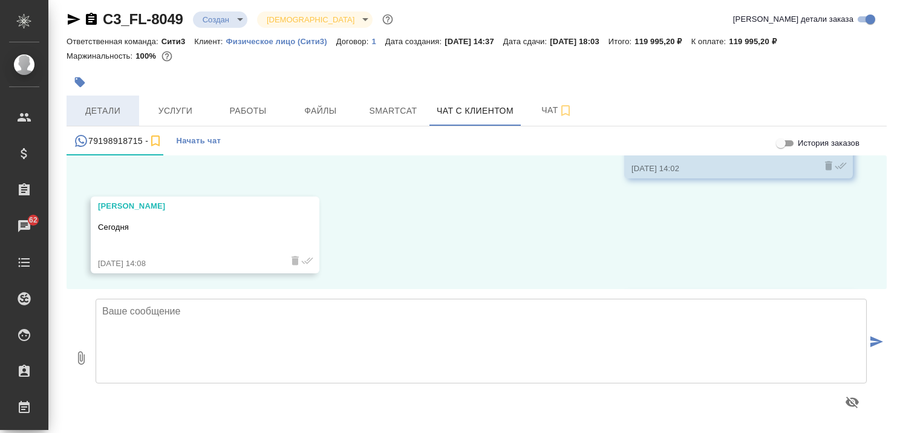
click at [122, 114] on span "Детали" at bounding box center [103, 110] width 58 height 15
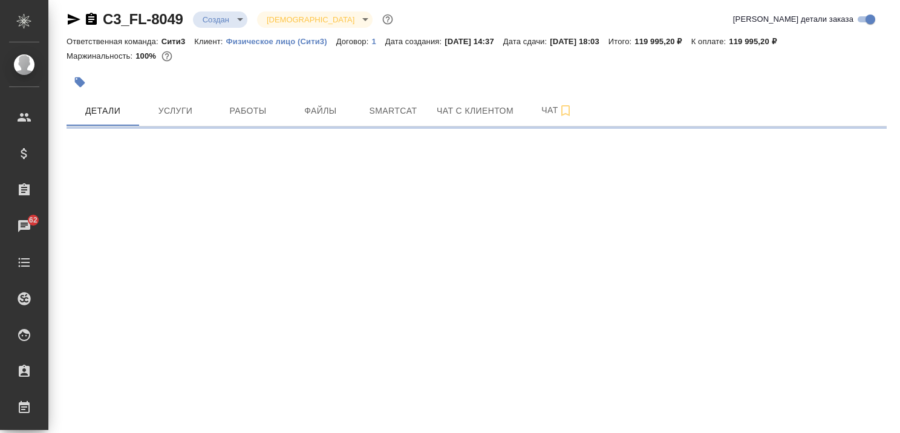
select select "RU"
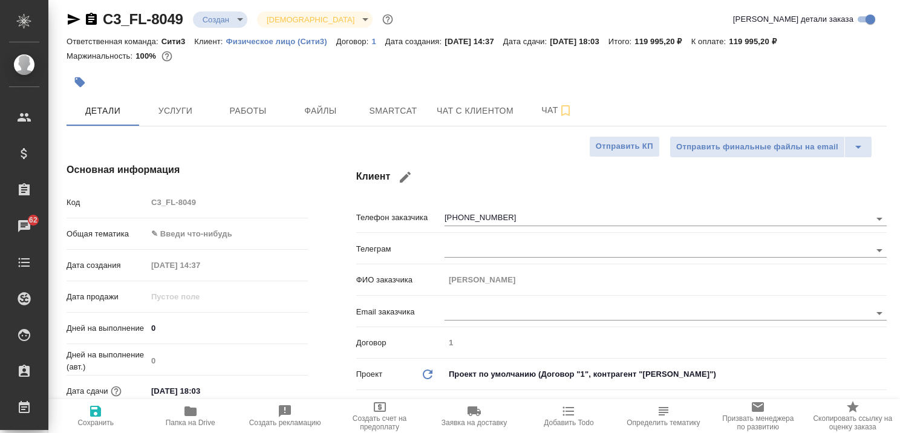
type textarea "x"
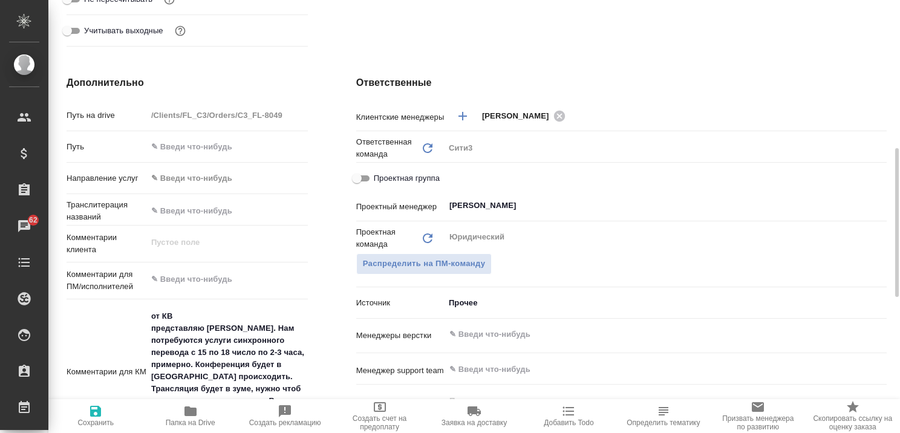
scroll to position [551, 0]
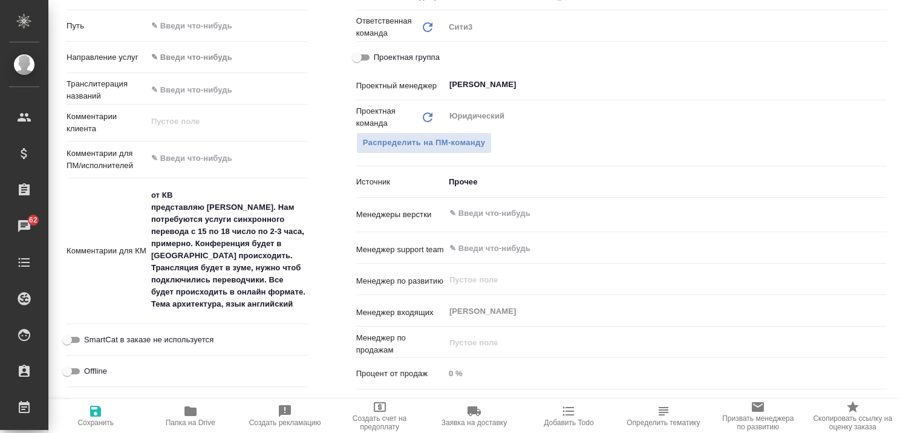
type textarea "x"
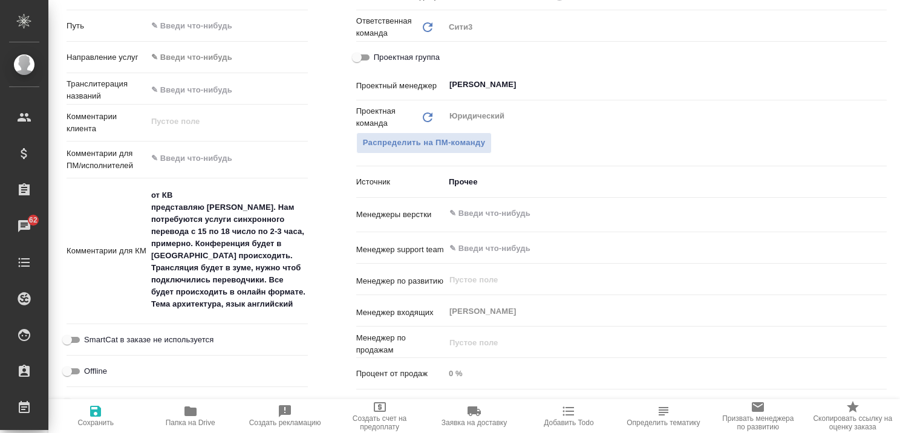
type textarea "x"
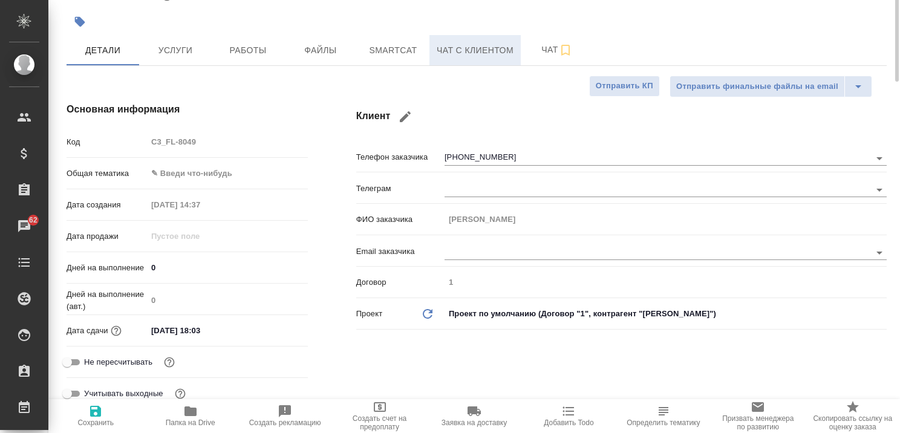
scroll to position [0, 0]
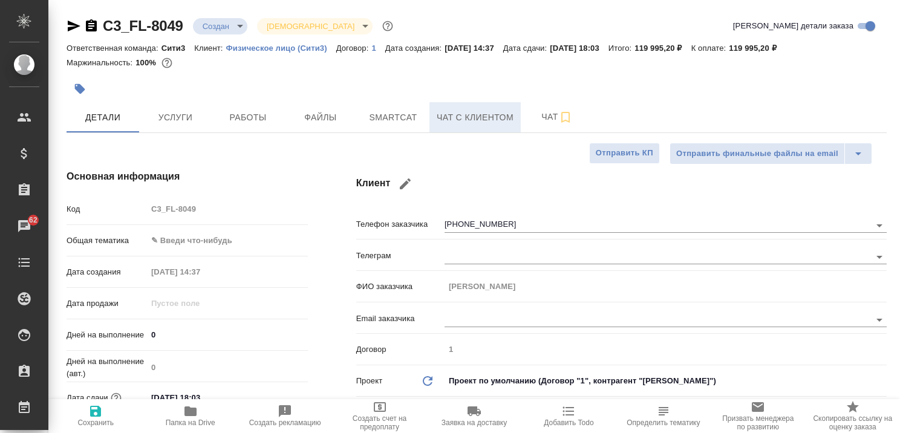
click at [468, 117] on span "Чат с клиентом" at bounding box center [475, 117] width 77 height 15
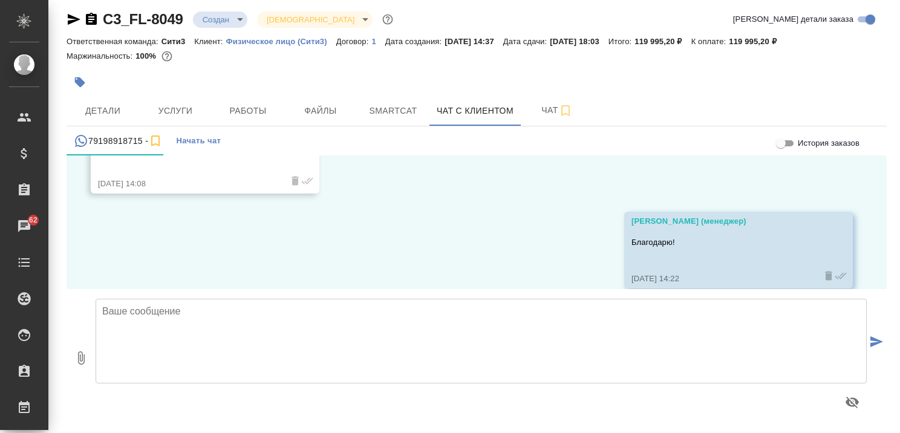
scroll to position [1938, 0]
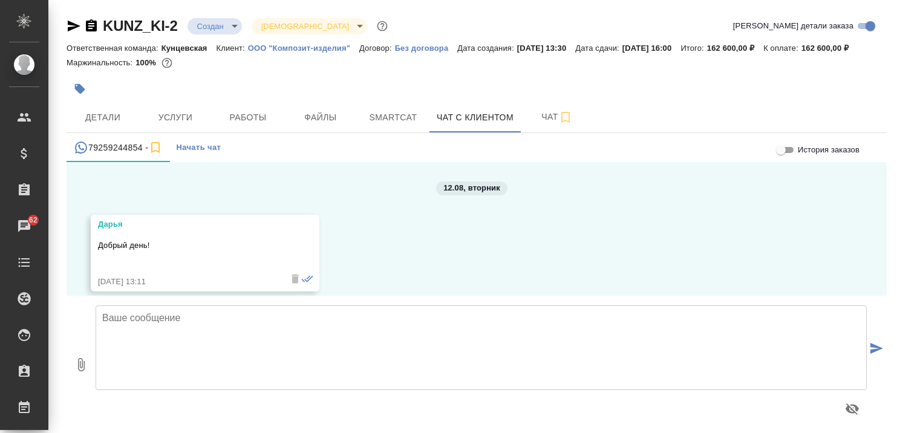
scroll to position [1263, 0]
